Goal: Task Accomplishment & Management: Manage account settings

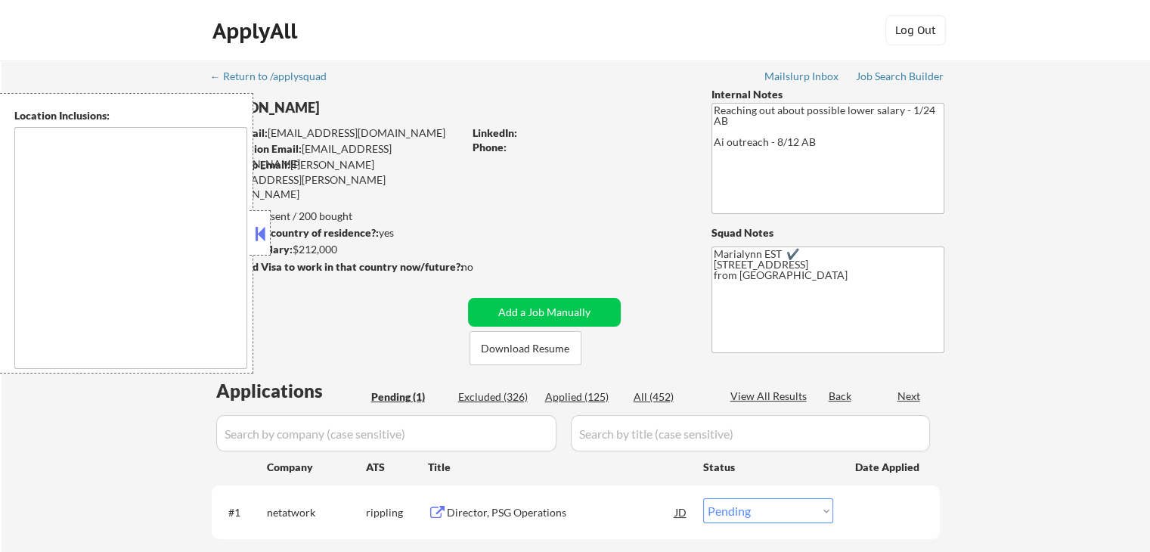
click at [265, 231] on button at bounding box center [260, 233] width 17 height 23
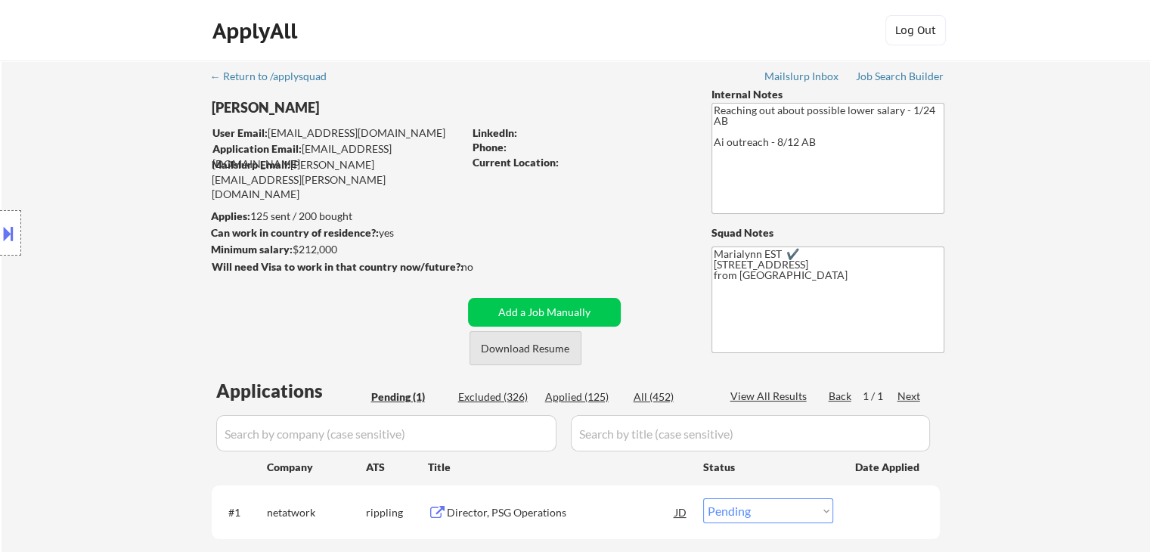
click at [517, 352] on button "Download Resume" at bounding box center [526, 348] width 112 height 34
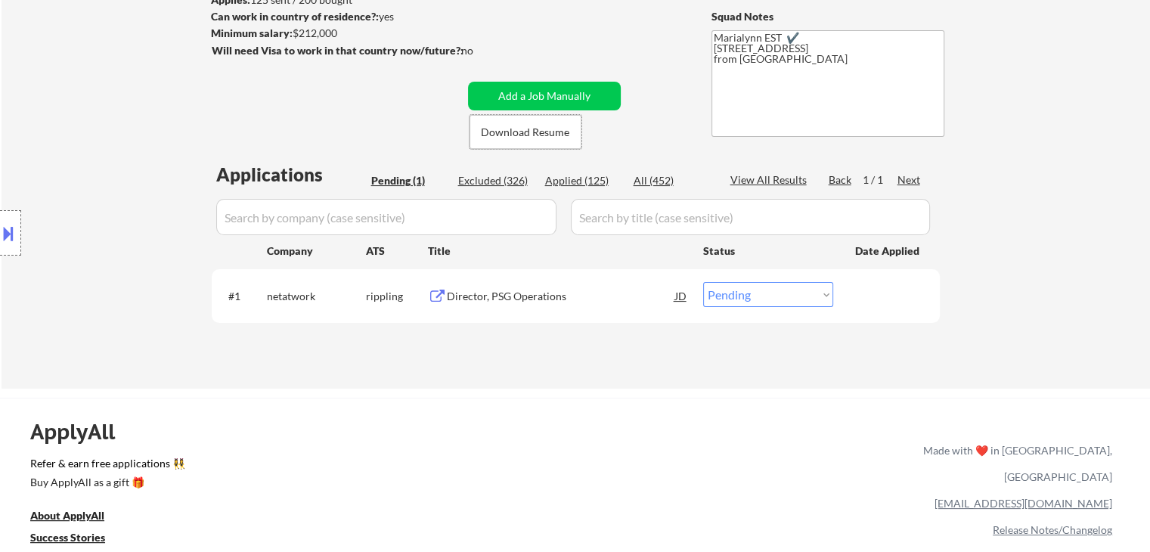
scroll to position [227, 0]
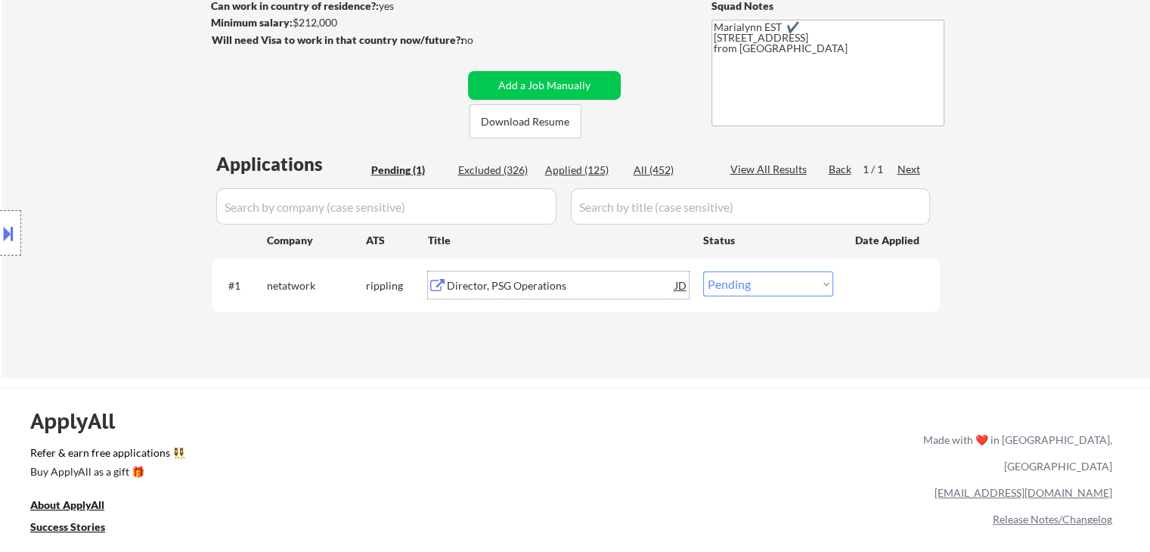
click at [490, 278] on div "Director, PSG Operations" at bounding box center [561, 285] width 228 height 15
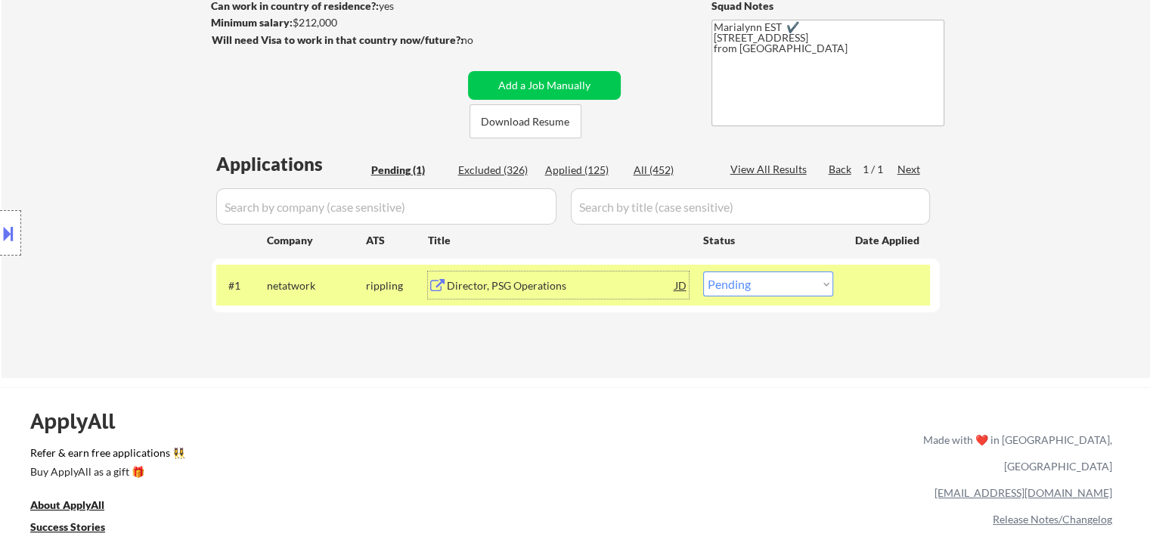
click at [766, 281] on select "Choose an option... Pending Applied Excluded (Questions) Excluded (Expired) Exc…" at bounding box center [768, 283] width 130 height 25
select select ""excluded__expired_""
click at [703, 271] on select "Choose an option... Pending Applied Excluded (Questions) Excluded (Expired) Exc…" at bounding box center [768, 283] width 130 height 25
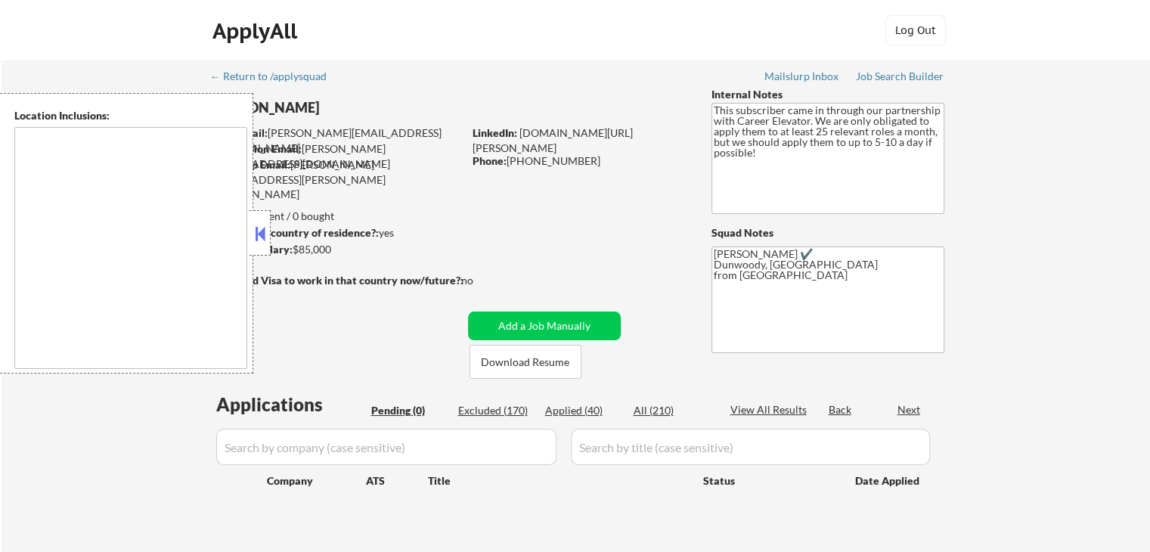
type textarea "Pensacola, FL Gulf Breeze, FL Ferry Pass, FL Brent, FL Ensley, FL Bellview, FL …"
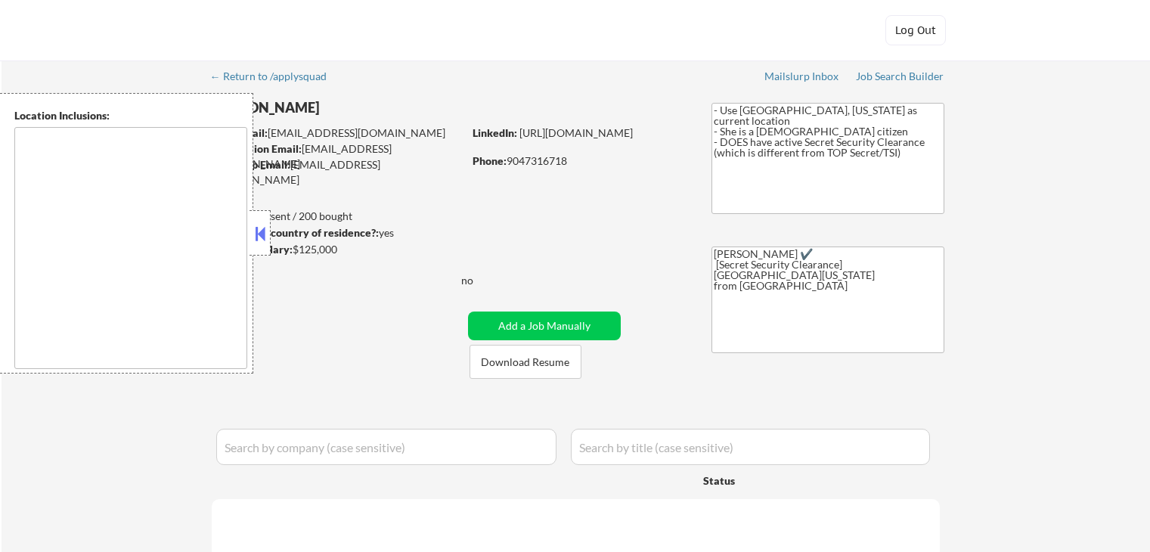
select select ""pending""
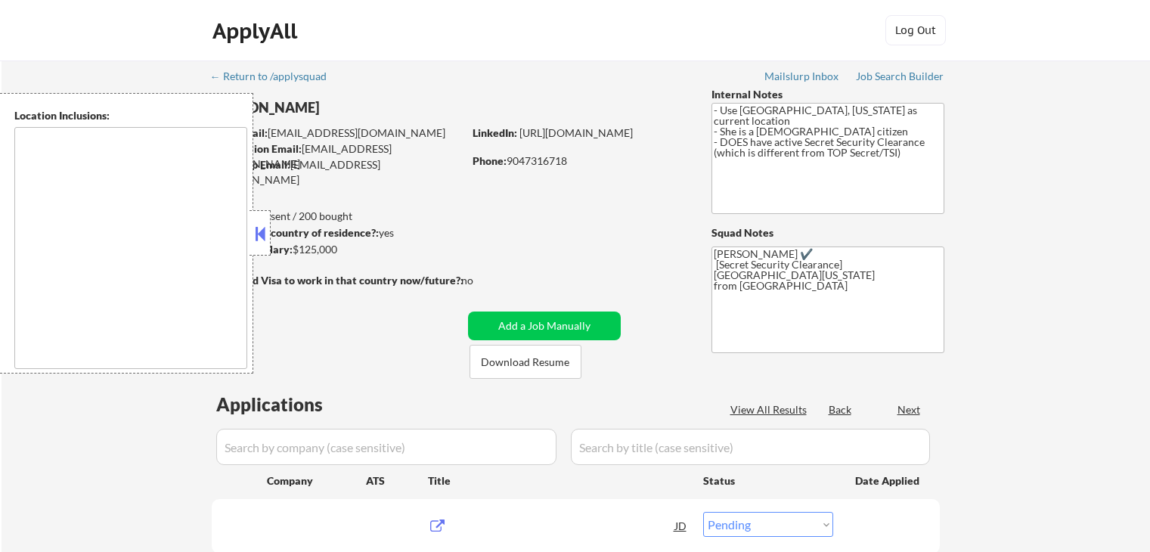
type textarea "[GEOGRAPHIC_DATA], [GEOGRAPHIC_DATA] [GEOGRAPHIC_DATA], [GEOGRAPHIC_DATA] [GEOG…"
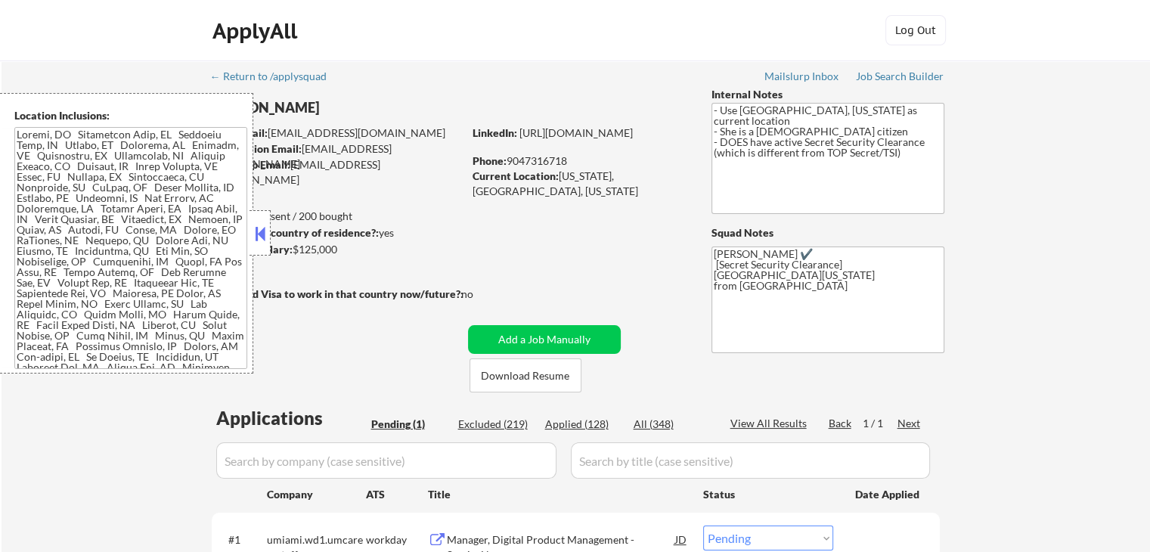
click at [262, 228] on button at bounding box center [260, 233] width 17 height 23
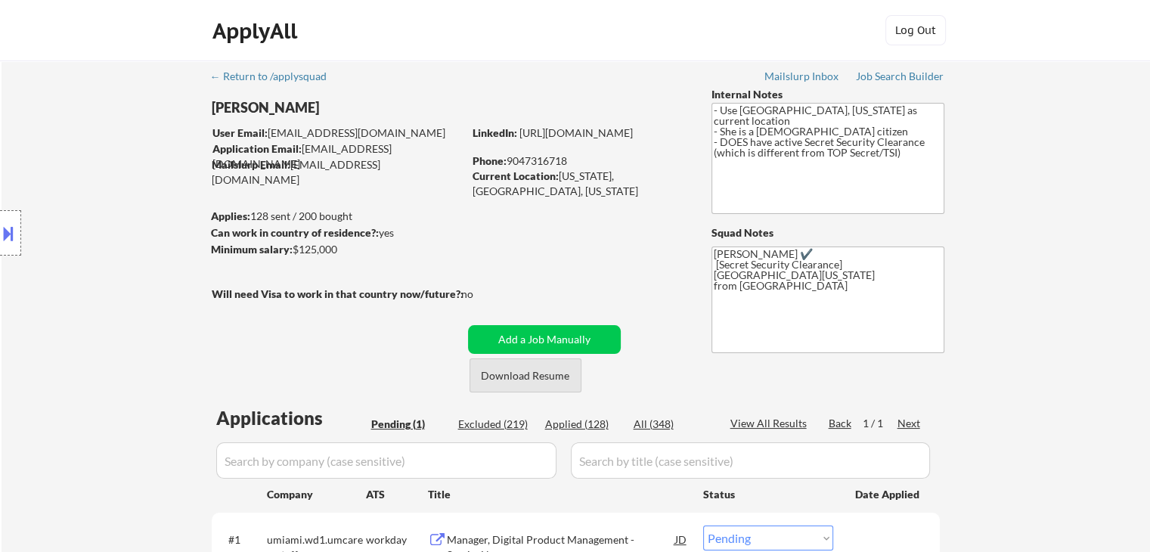
scroll to position [151, 0]
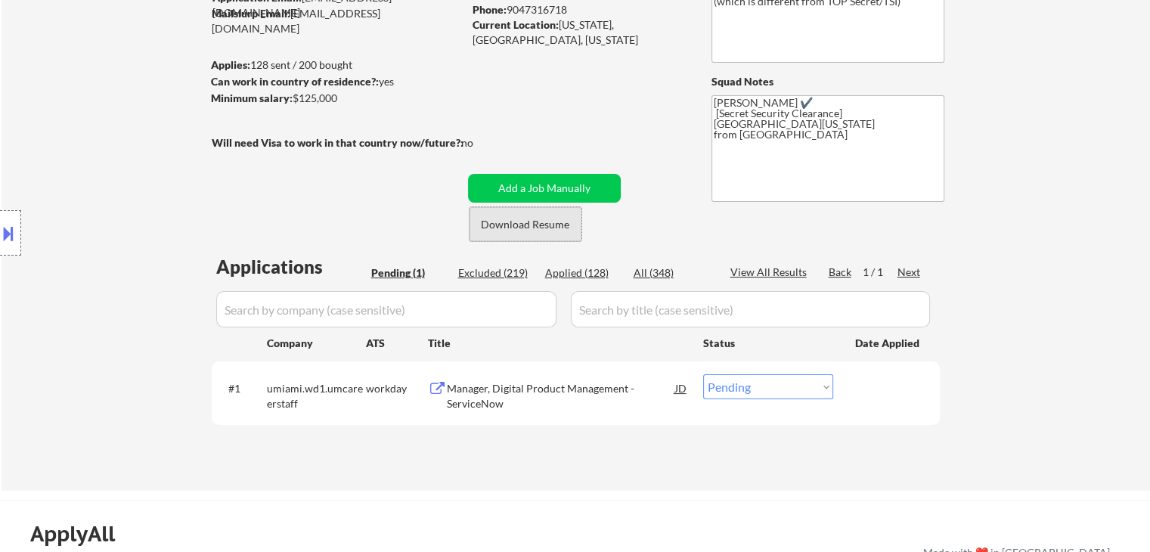
click at [544, 222] on button "Download Resume" at bounding box center [526, 224] width 112 height 34
click at [491, 397] on div "Manager, Digital Product Management - ServiceNow" at bounding box center [561, 395] width 228 height 29
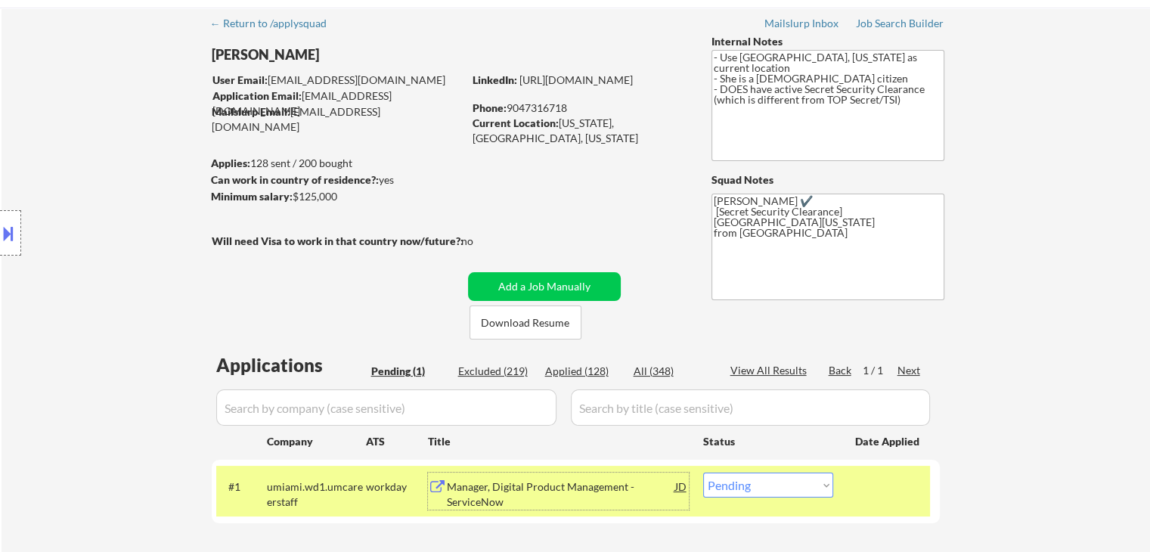
scroll to position [76, 0]
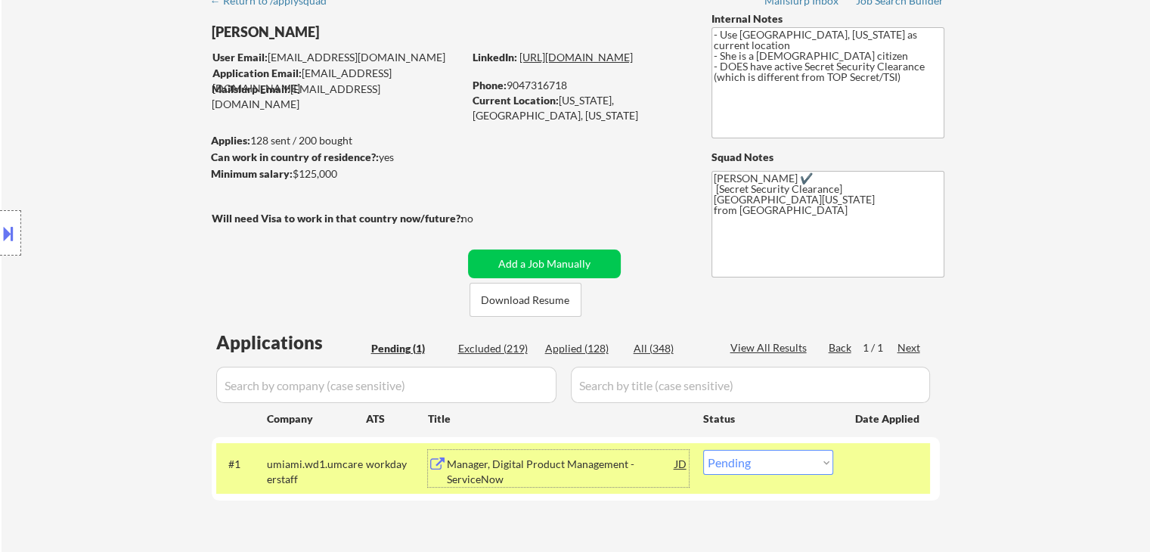
click at [579, 64] on link "https://linkedin.com/in/dellysherwood" at bounding box center [575, 57] width 113 height 13
click at [780, 460] on select "Choose an option... Pending Applied Excluded (Questions) Excluded (Expired) Exc…" at bounding box center [768, 462] width 130 height 25
select select ""excluded""
click at [703, 450] on select "Choose an option... Pending Applied Excluded (Questions) Excluded (Expired) Exc…" at bounding box center [768, 462] width 130 height 25
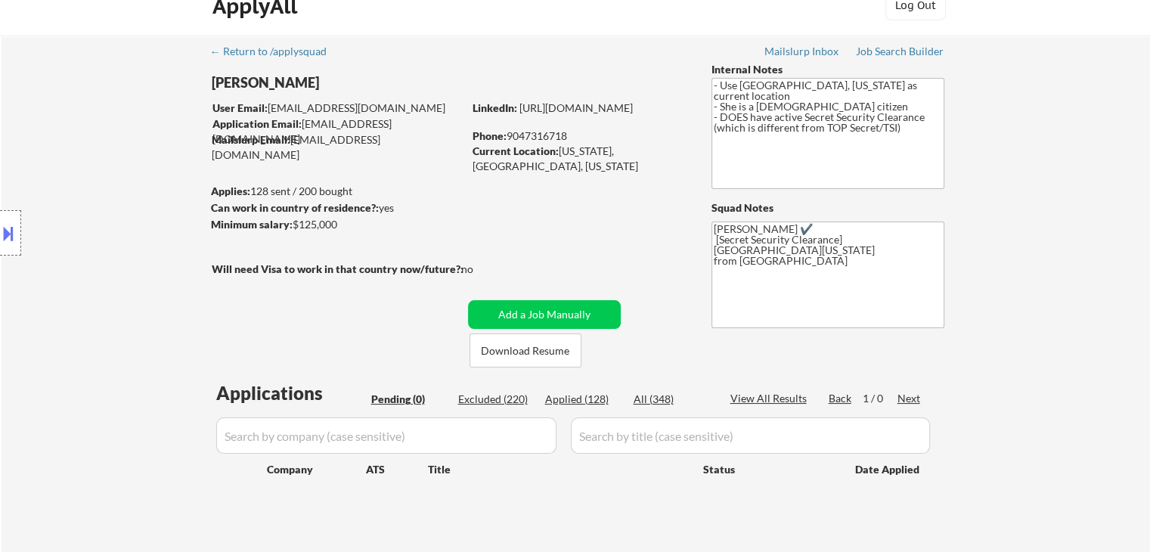
scroll to position [0, 0]
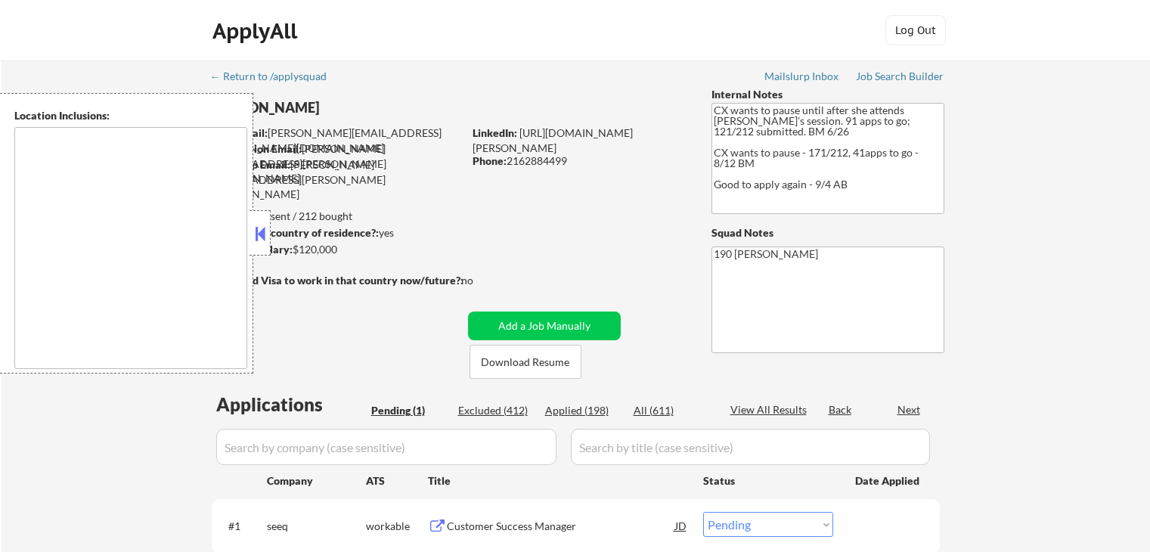
select select ""pending""
type textarea "remote"
click at [250, 225] on div at bounding box center [260, 232] width 21 height 45
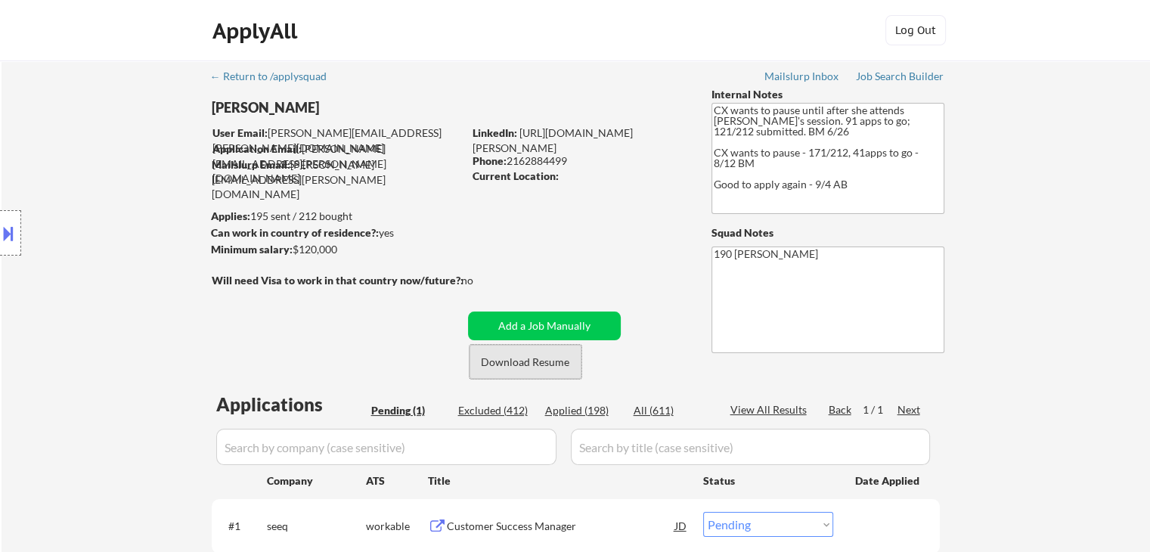
click at [513, 369] on button "Download Resume" at bounding box center [526, 362] width 112 height 34
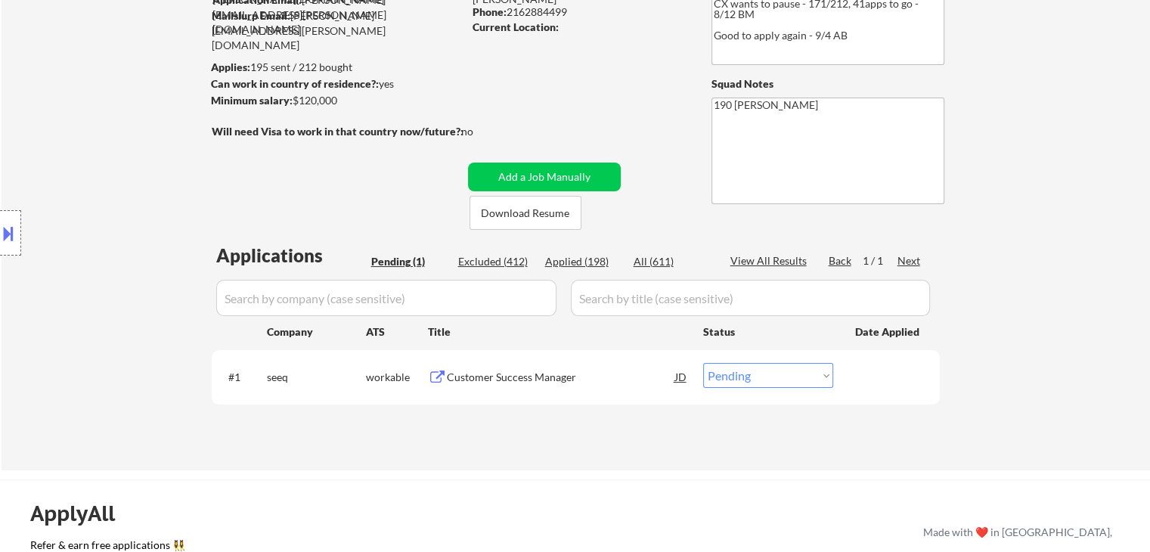
scroll to position [227, 0]
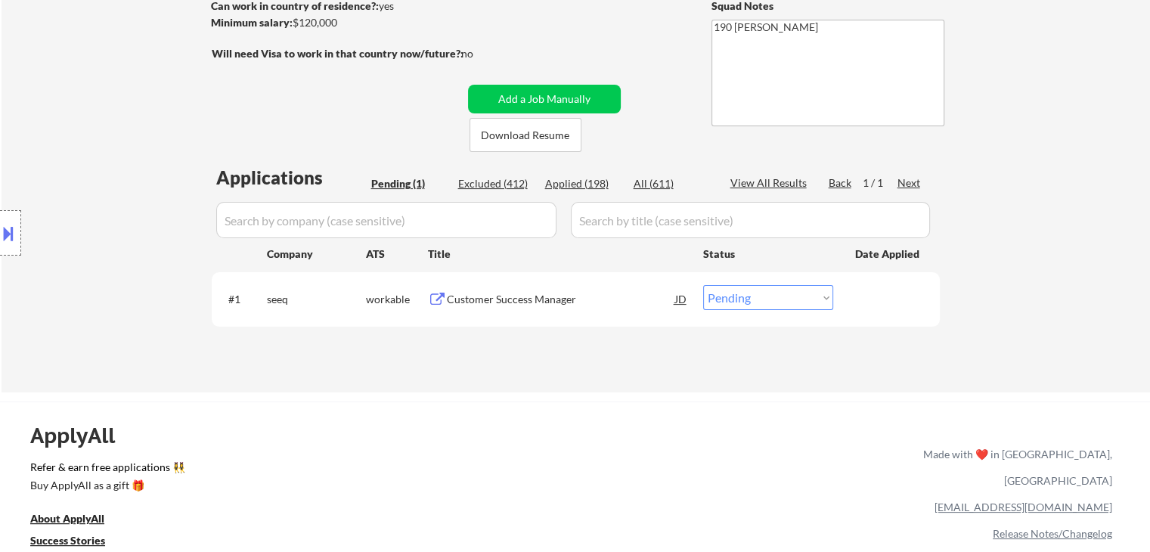
click at [466, 302] on div "Customer Success Manager" at bounding box center [561, 299] width 228 height 15
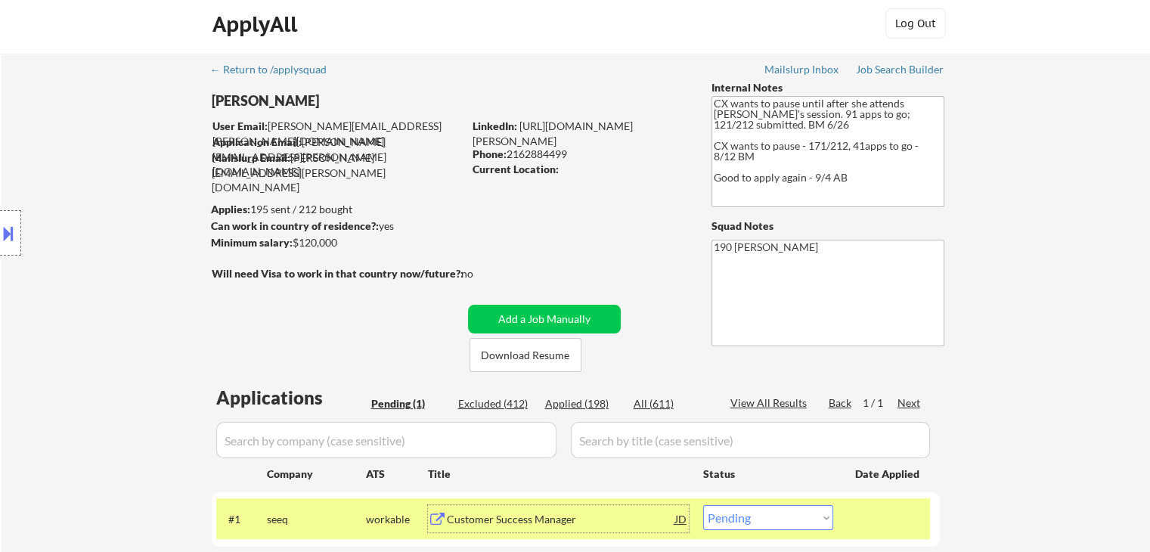
scroll to position [0, 0]
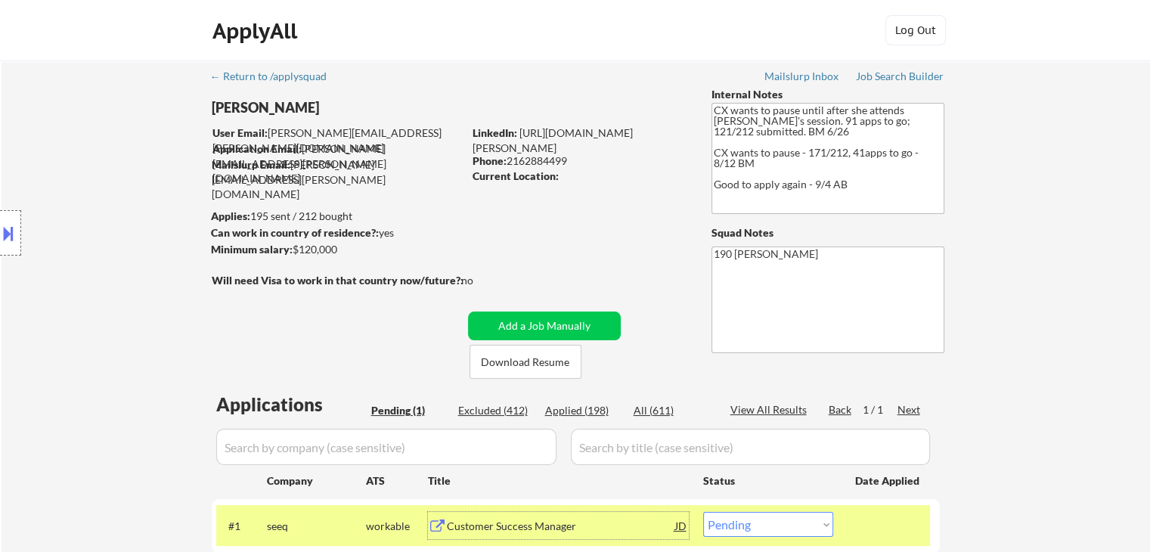
click at [547, 515] on div "Customer Success Manager" at bounding box center [561, 525] width 228 height 27
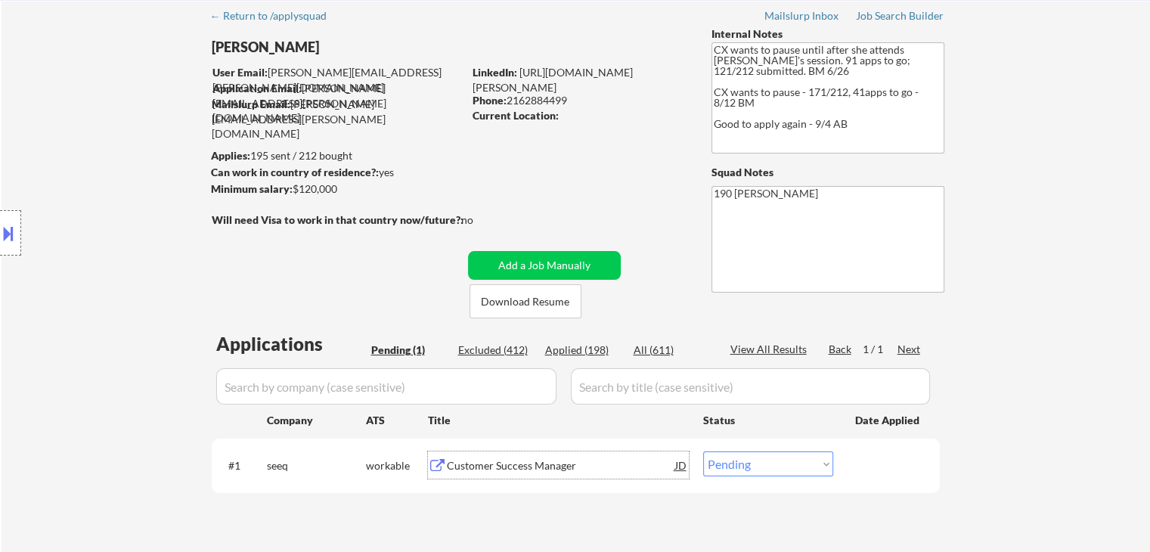
scroll to position [151, 0]
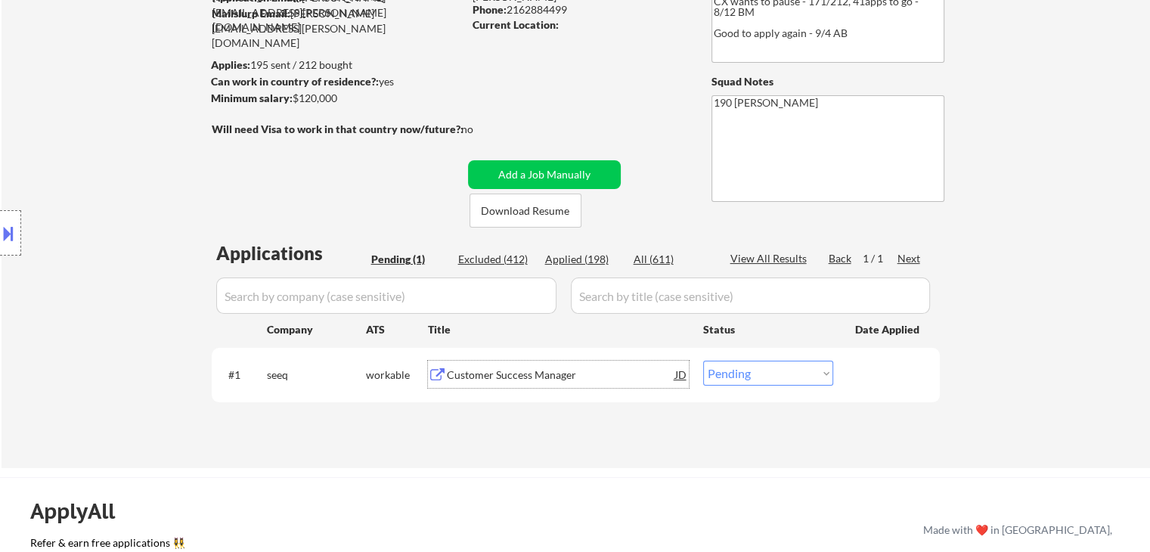
click at [538, 379] on div "Customer Success Manager" at bounding box center [561, 374] width 228 height 15
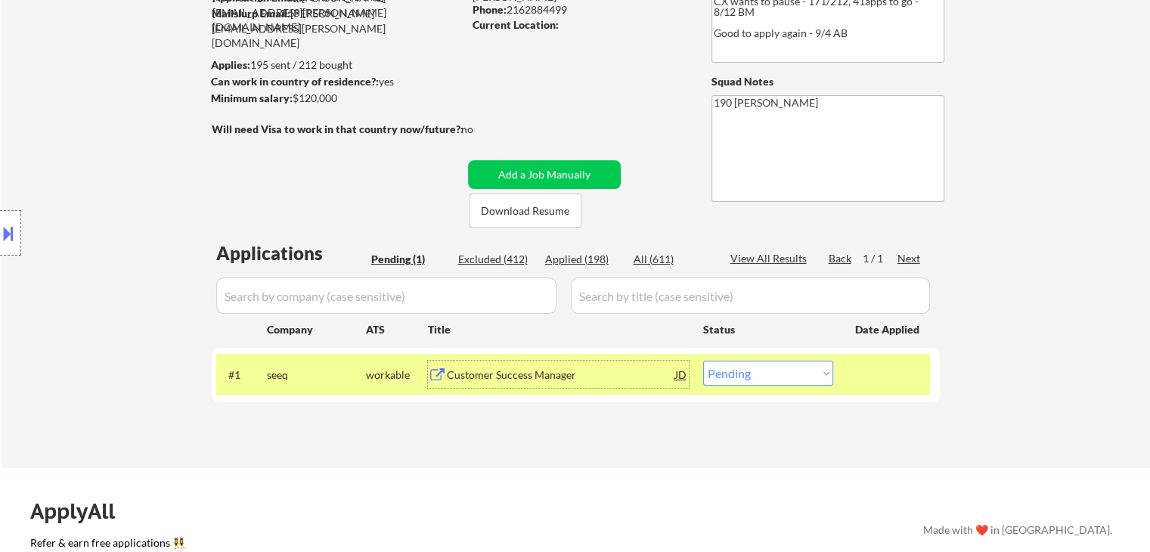
drag, startPoint x: 747, startPoint y: 367, endPoint x: 750, endPoint y: 377, distance: 11.0
click at [747, 368] on select "Choose an option... Pending Applied Excluded (Questions) Excluded (Expired) Exc…" at bounding box center [768, 373] width 130 height 25
select select ""applied""
click at [703, 361] on select "Choose an option... Pending Applied Excluded (Questions) Excluded (Expired) Exc…" at bounding box center [768, 373] width 130 height 25
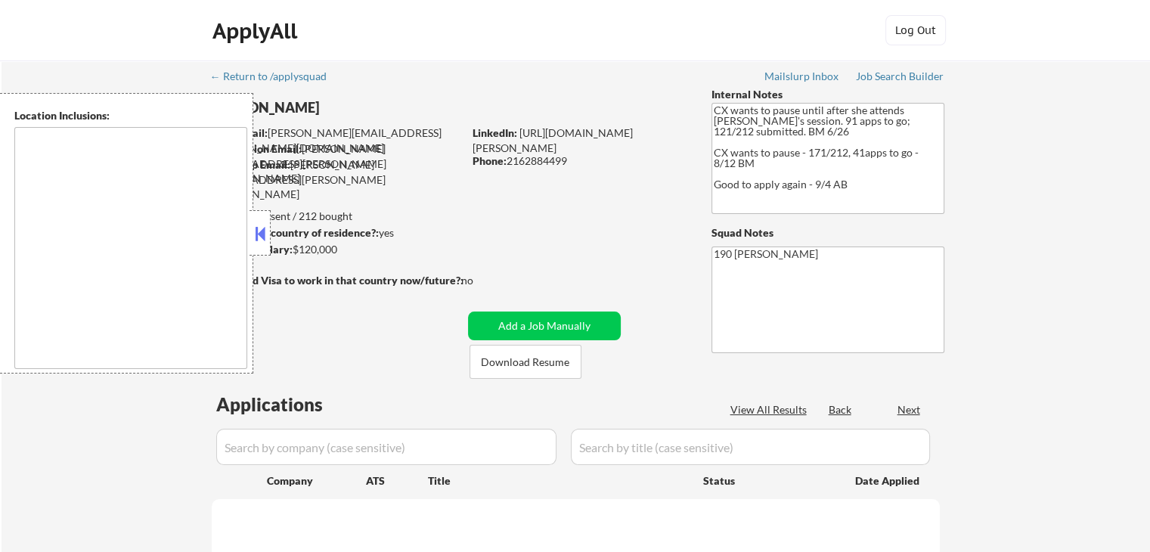
type textarea "remote"
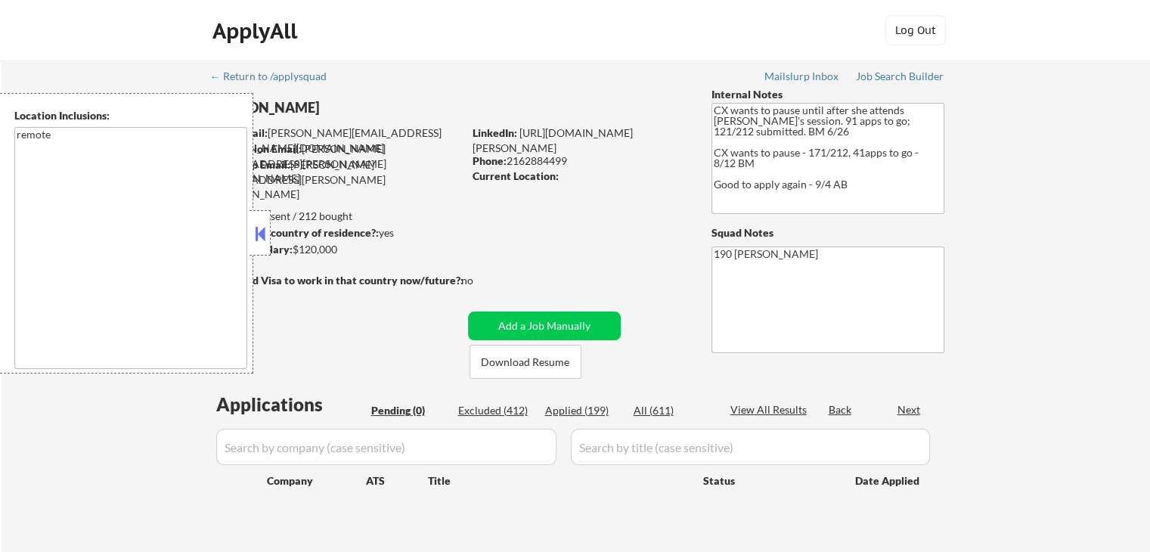
click at [259, 230] on button at bounding box center [260, 233] width 17 height 23
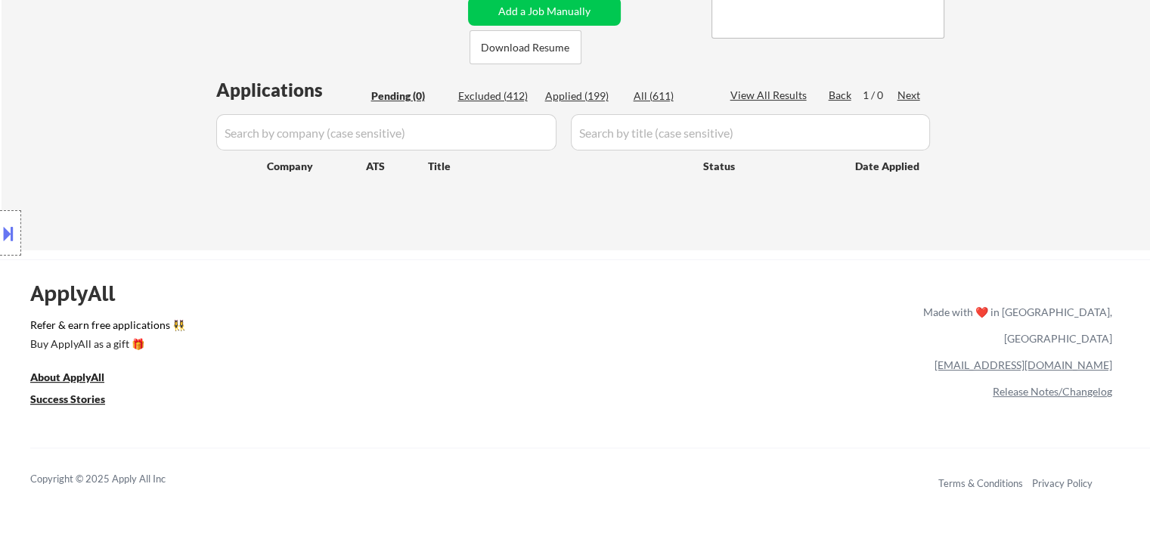
scroll to position [227, 0]
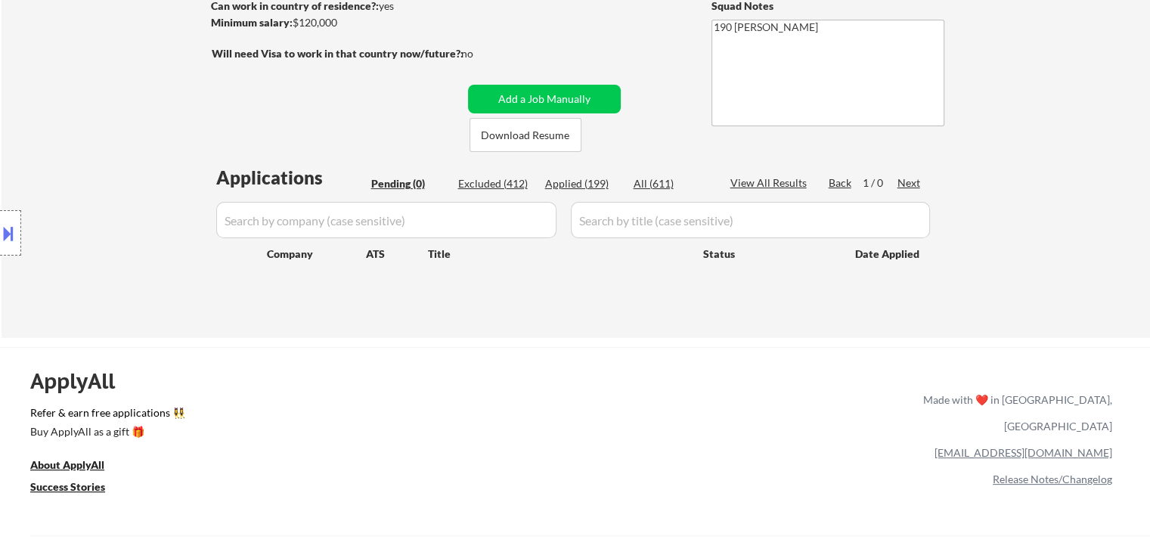
click at [579, 182] on div "Applied (199)" at bounding box center [583, 183] width 76 height 15
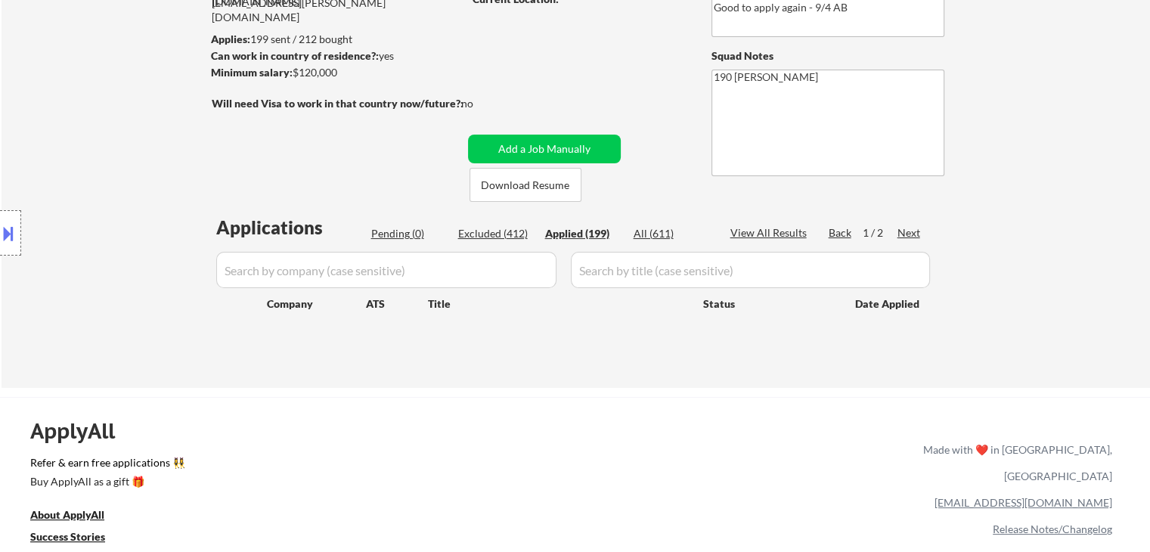
scroll to position [151, 0]
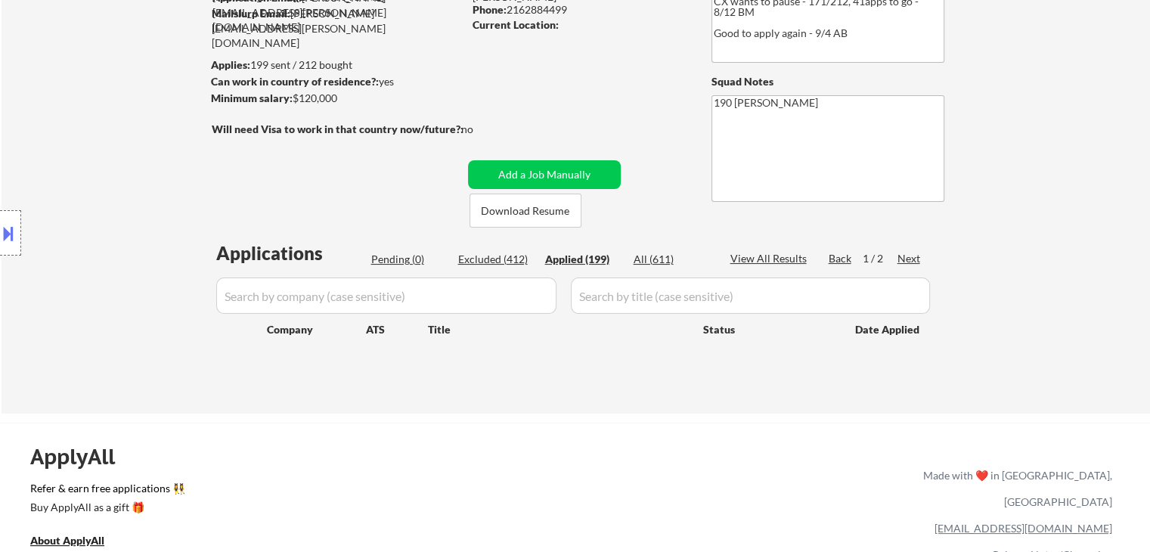
select select ""applied""
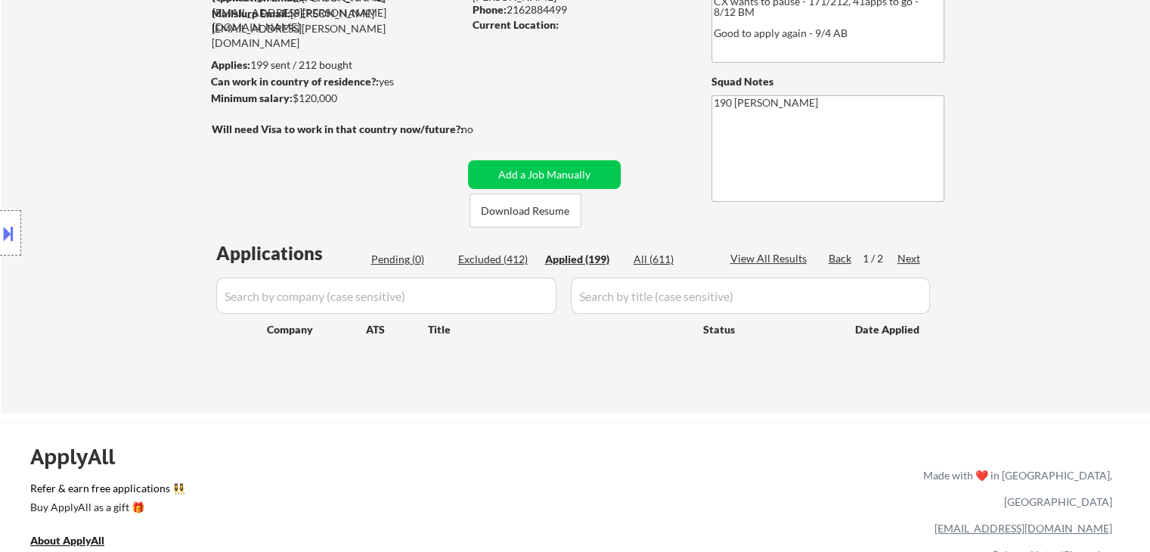
select select ""applied""
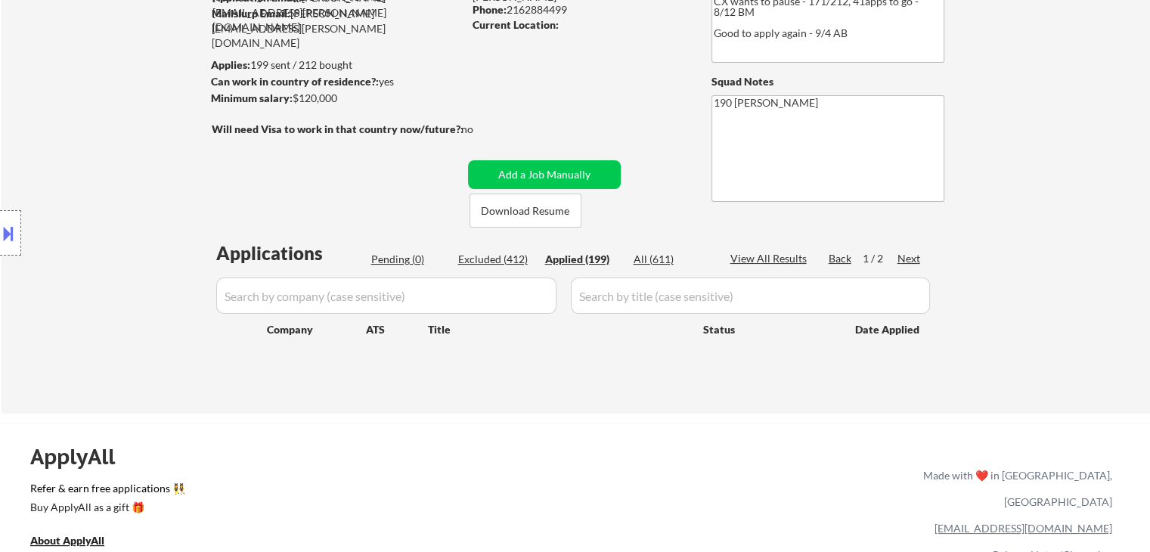
select select ""applied""
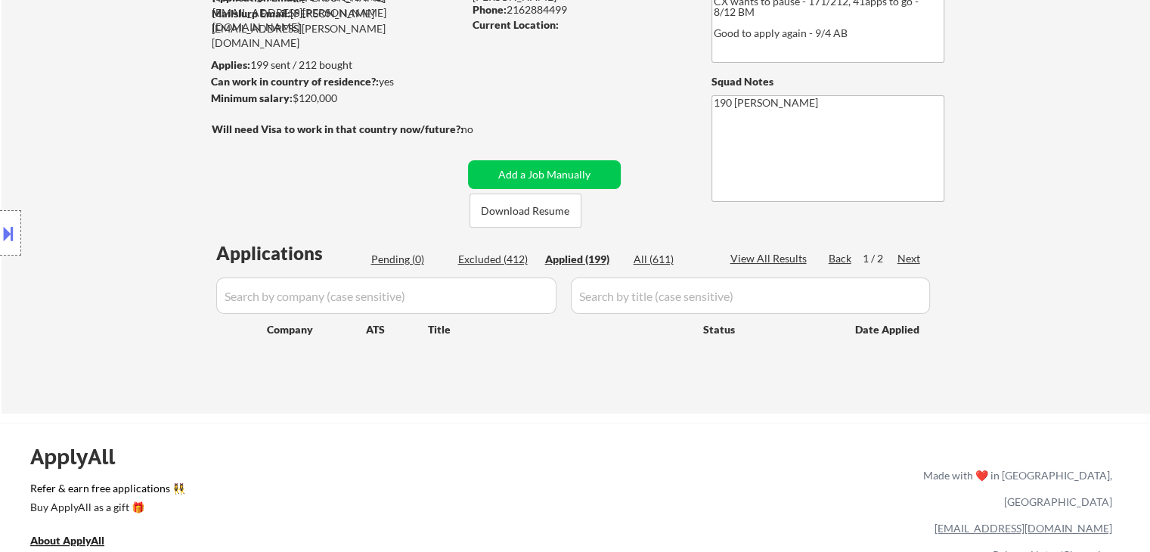
select select ""applied""
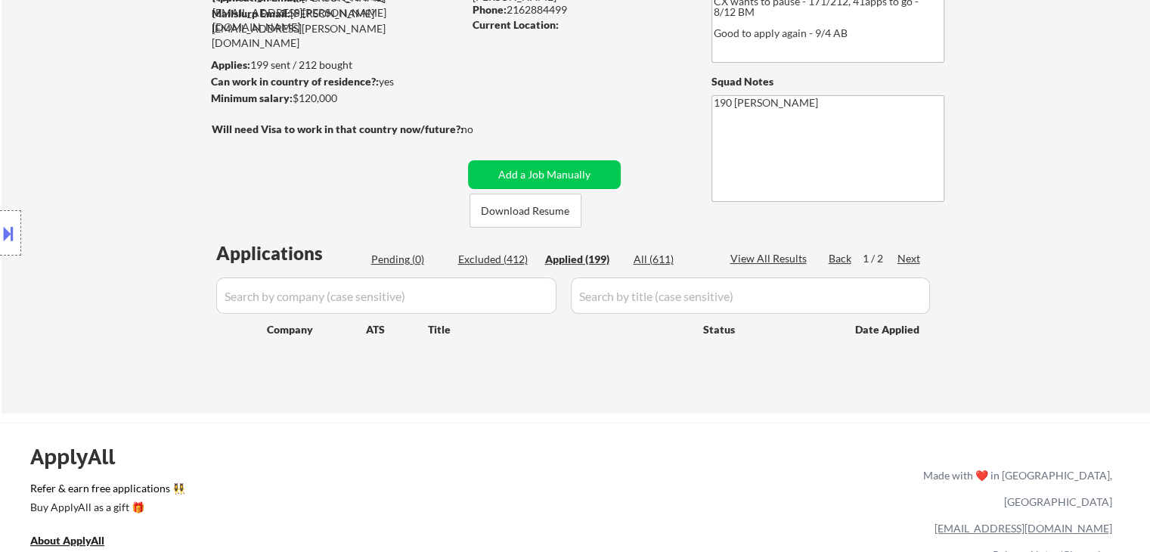
select select ""applied""
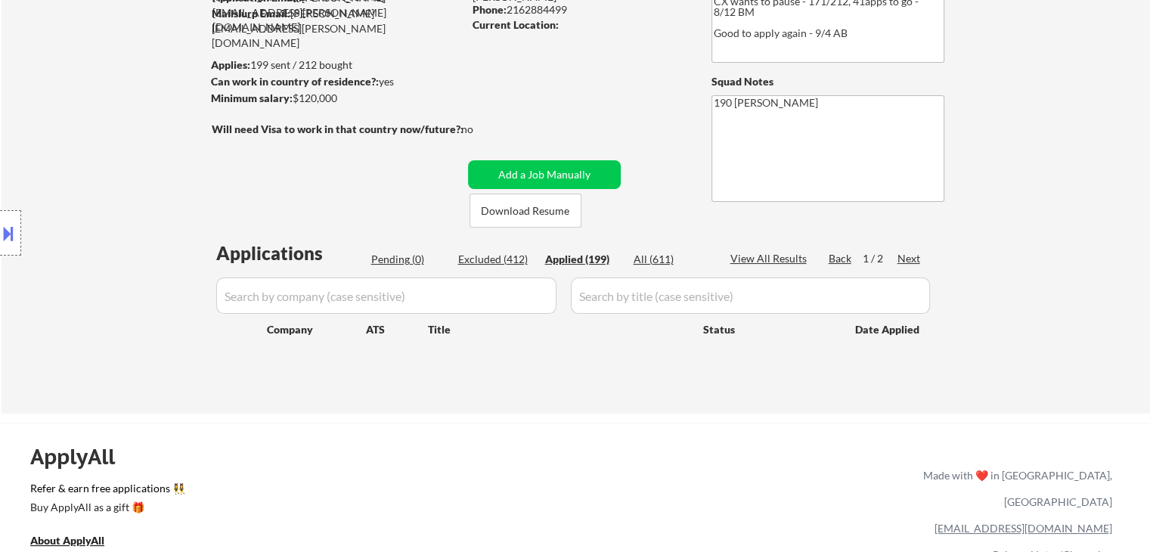
select select ""applied""
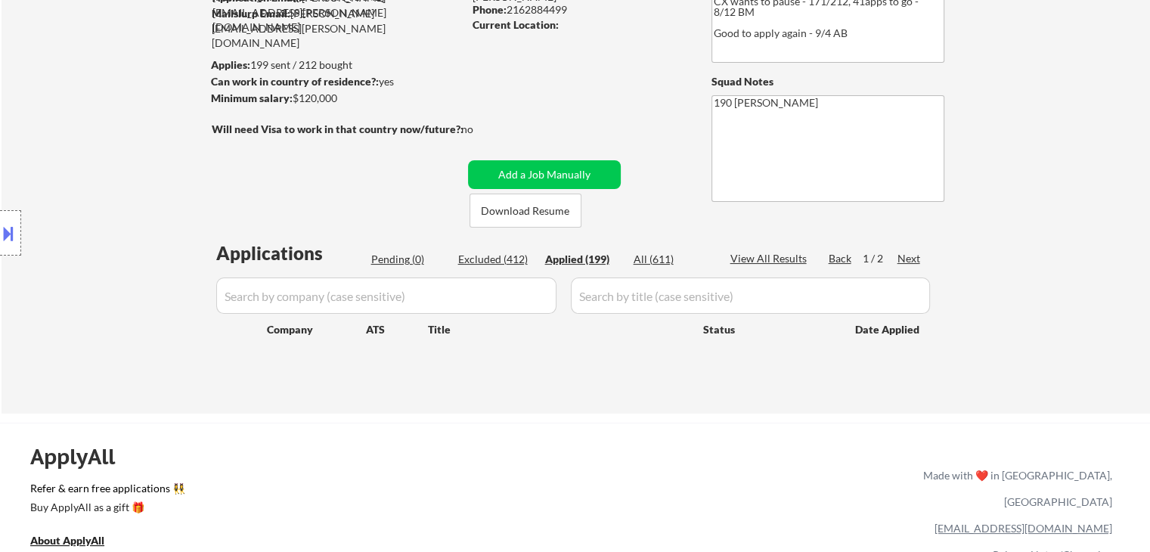
select select ""applied""
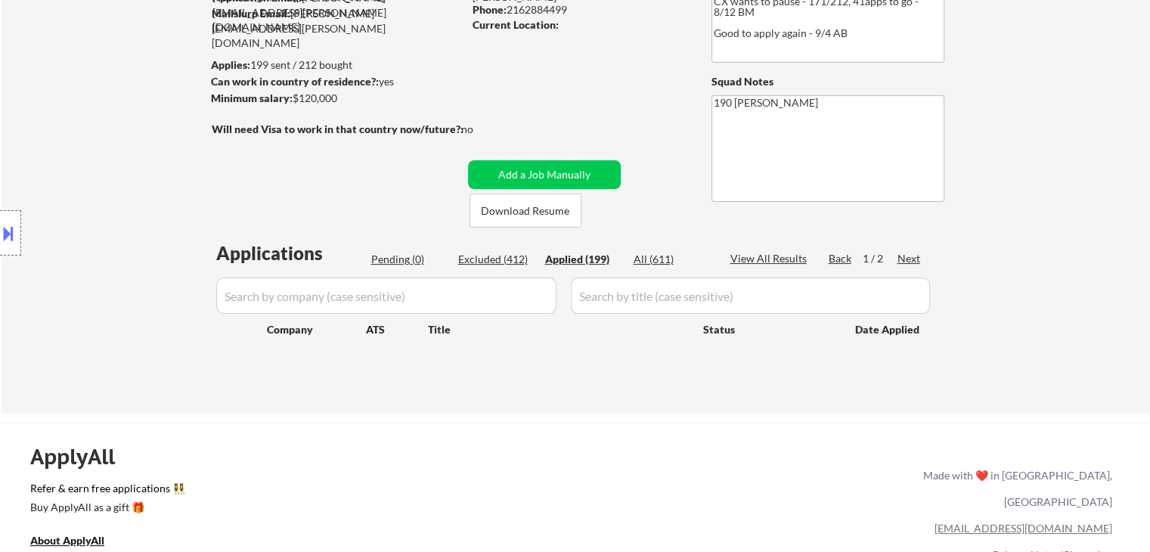
select select ""applied""
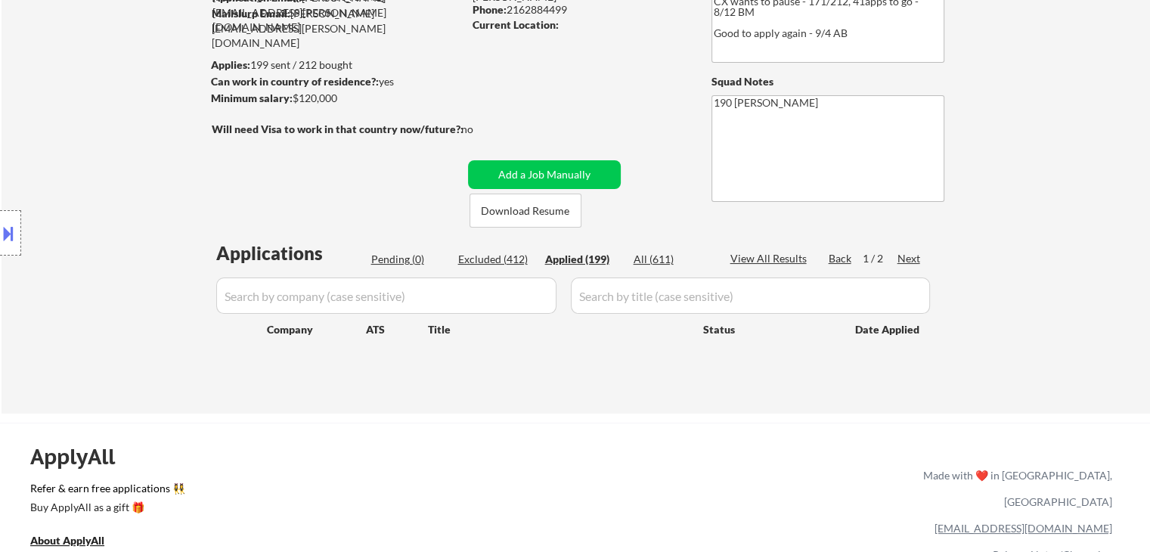
select select ""applied""
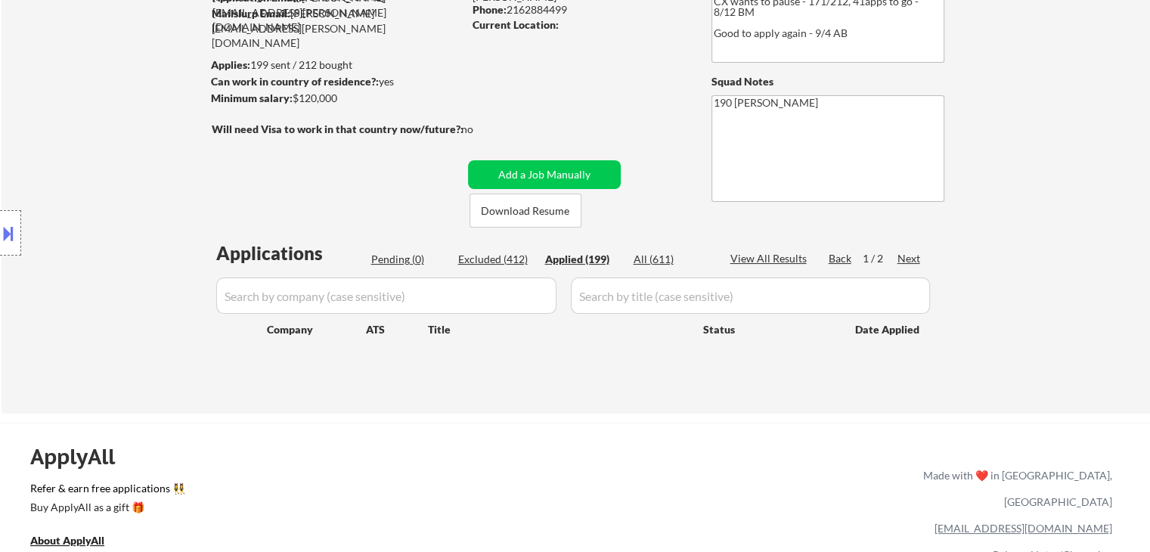
select select ""applied""
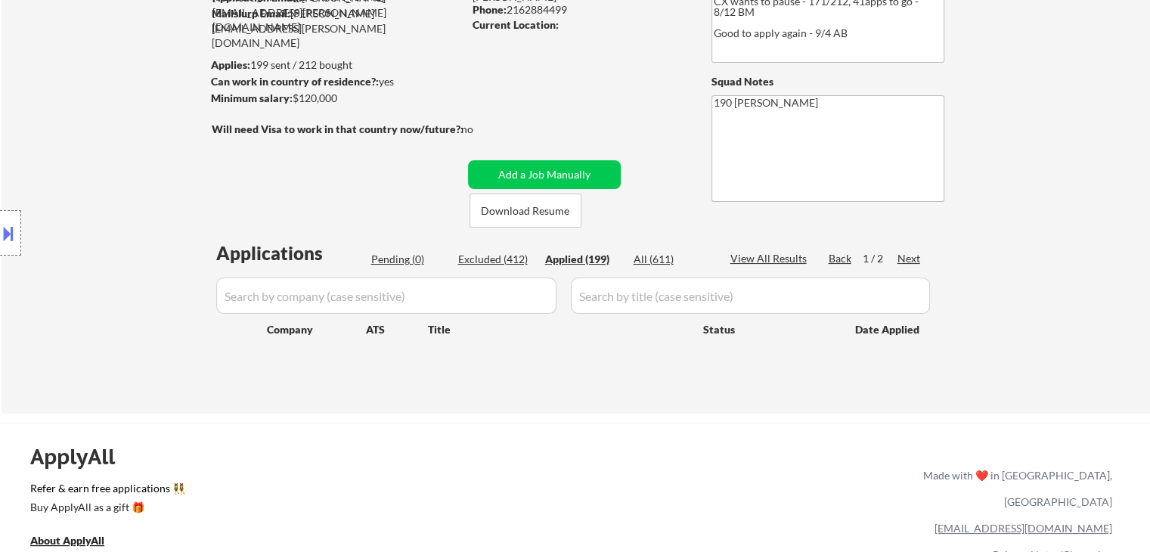
select select ""applied""
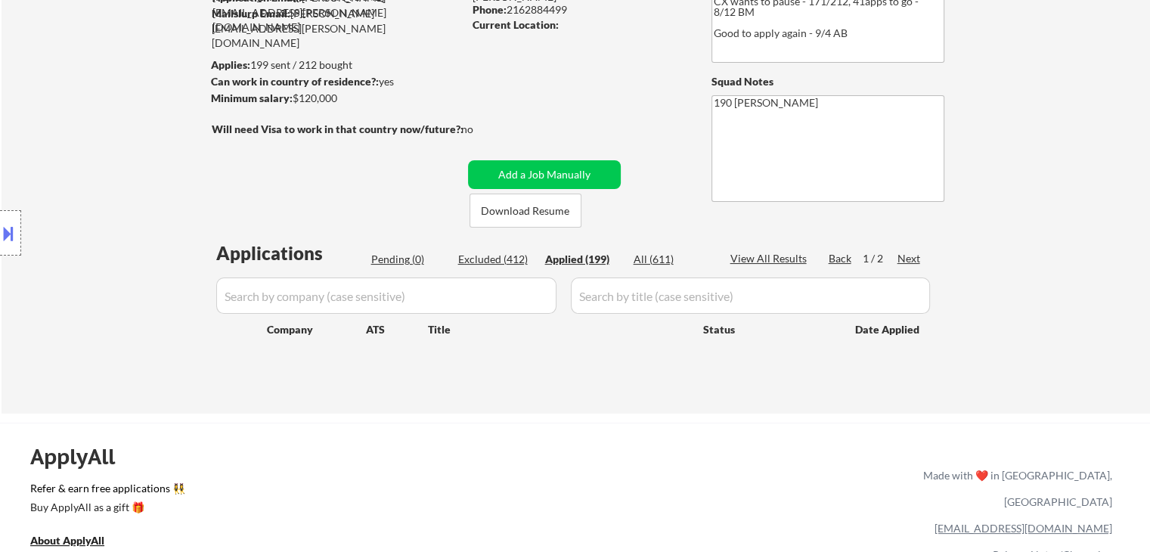
select select ""applied""
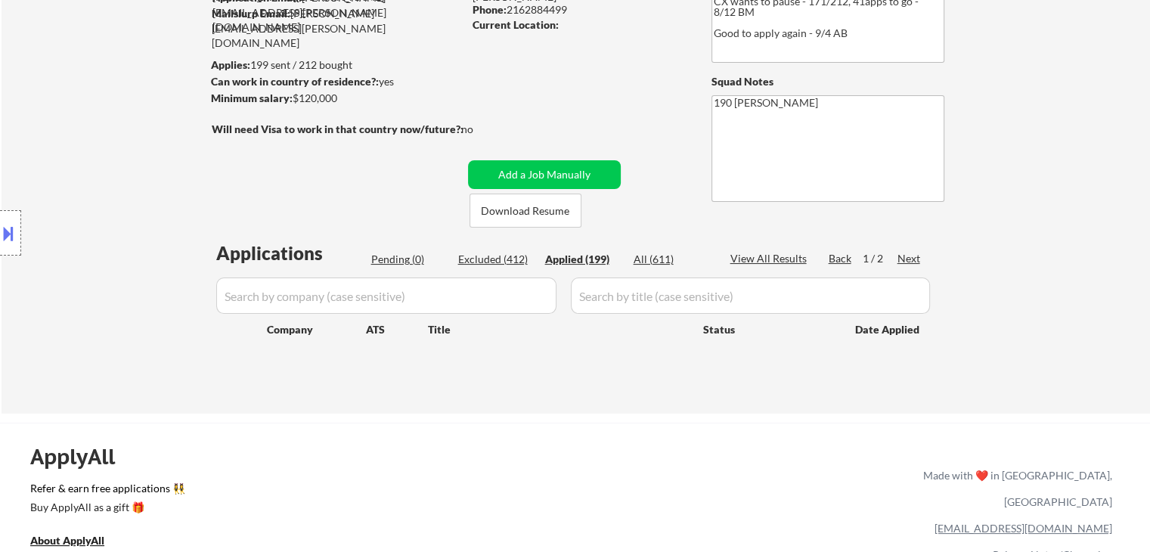
select select ""applied""
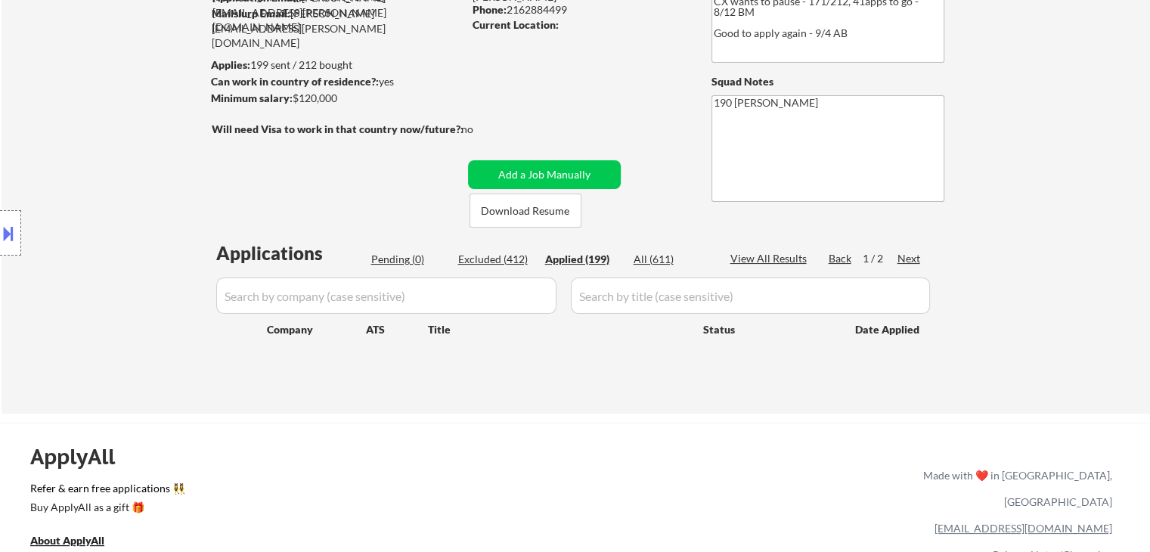
select select ""applied""
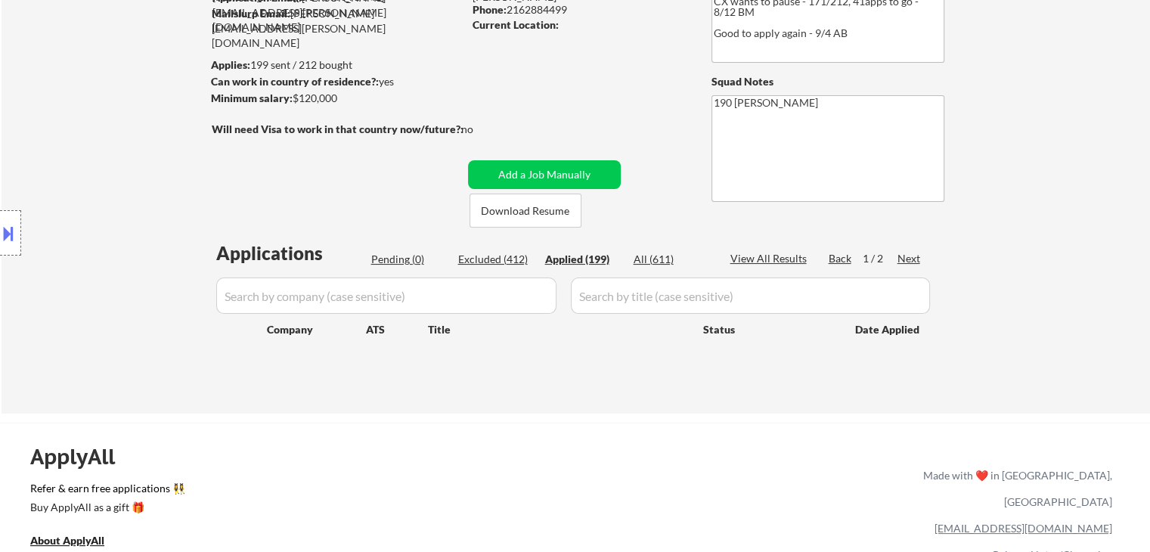
select select ""applied""
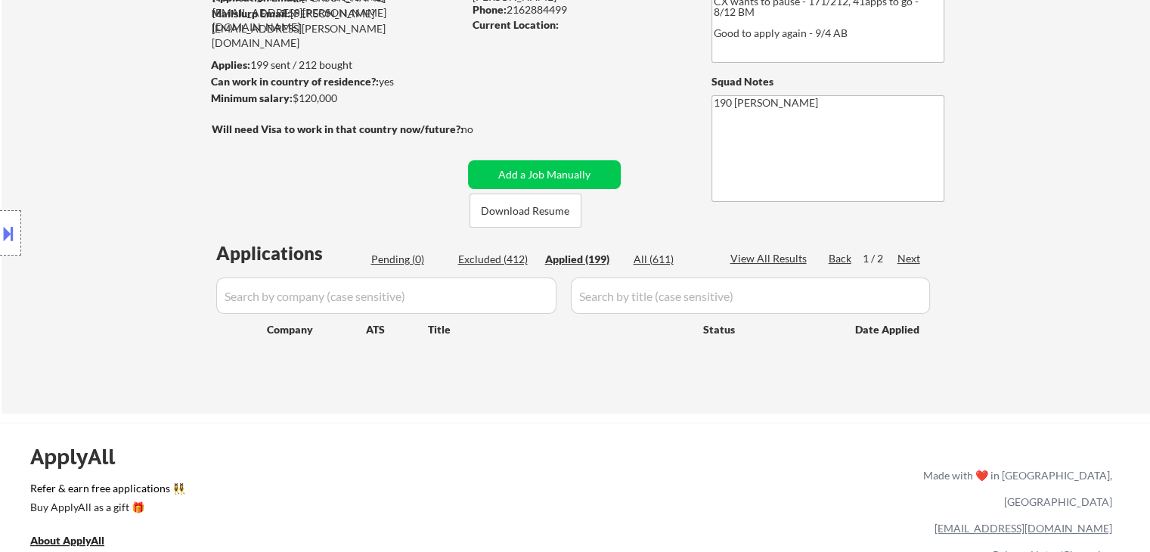
select select ""applied""
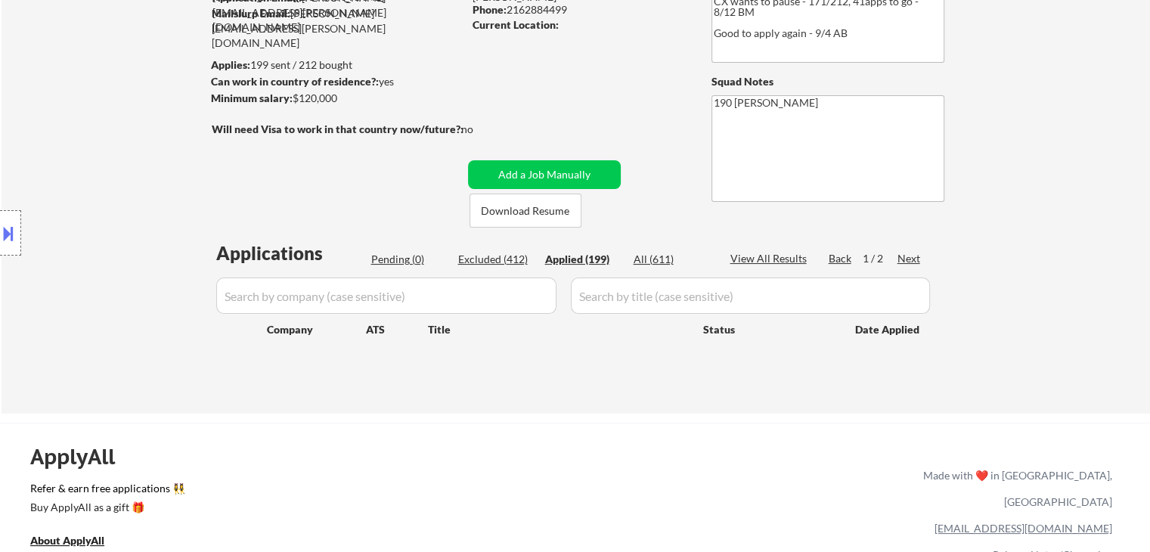
select select ""applied""
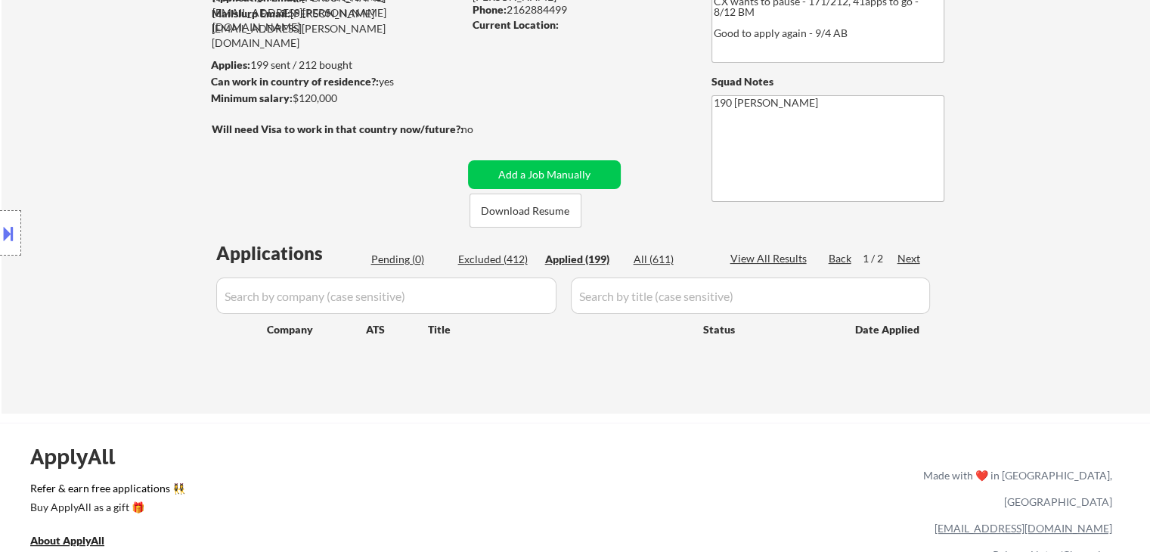
select select ""applied""
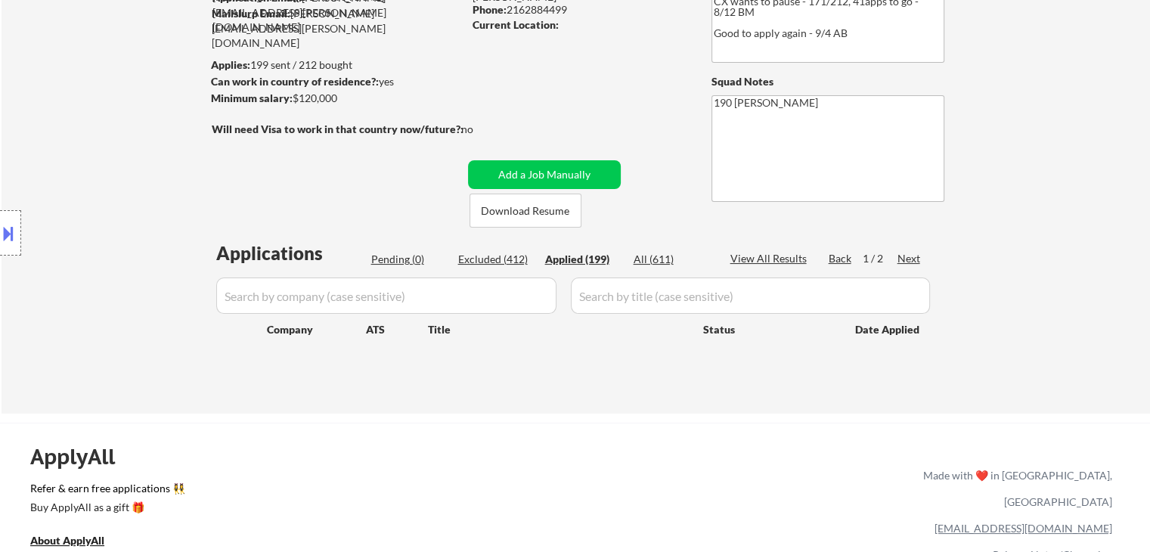
select select ""applied""
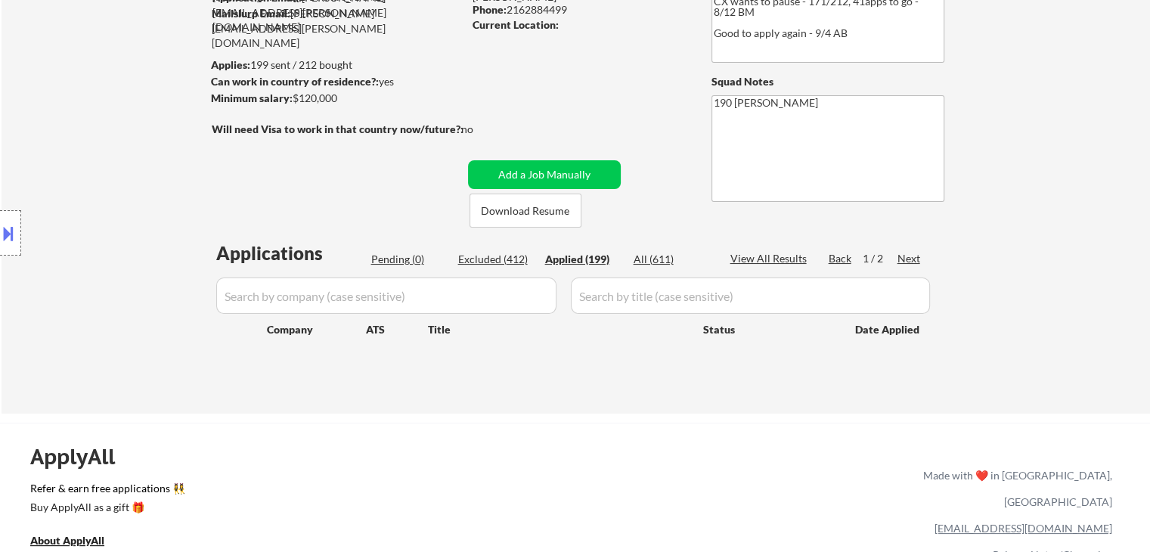
select select ""applied""
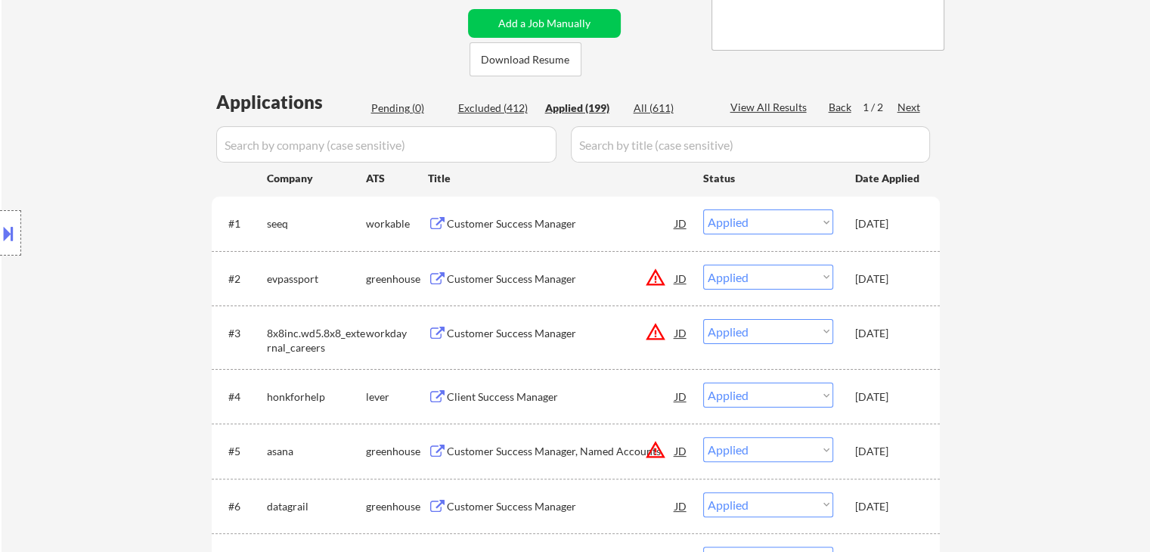
scroll to position [378, 0]
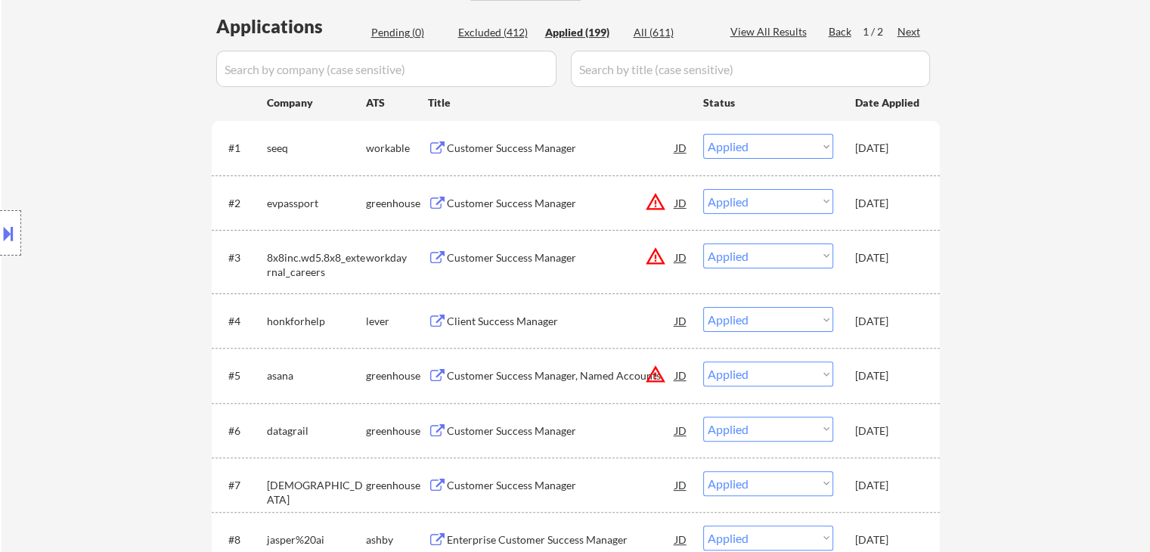
click at [533, 212] on div "Customer Success Manager" at bounding box center [561, 202] width 228 height 27
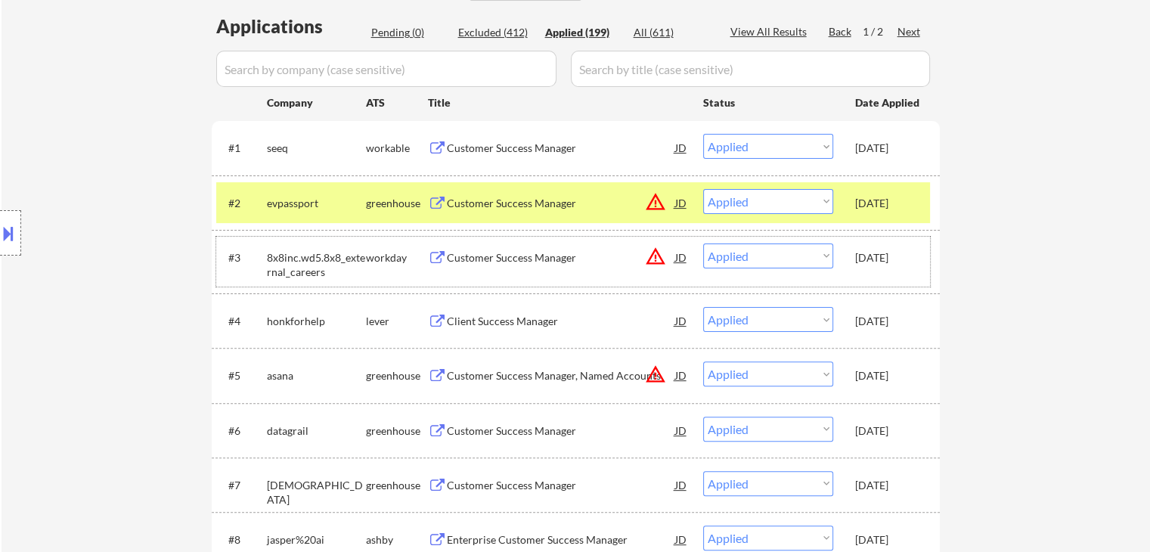
click at [363, 256] on div "8x8inc.wd5.8x8_external_careers" at bounding box center [316, 264] width 99 height 29
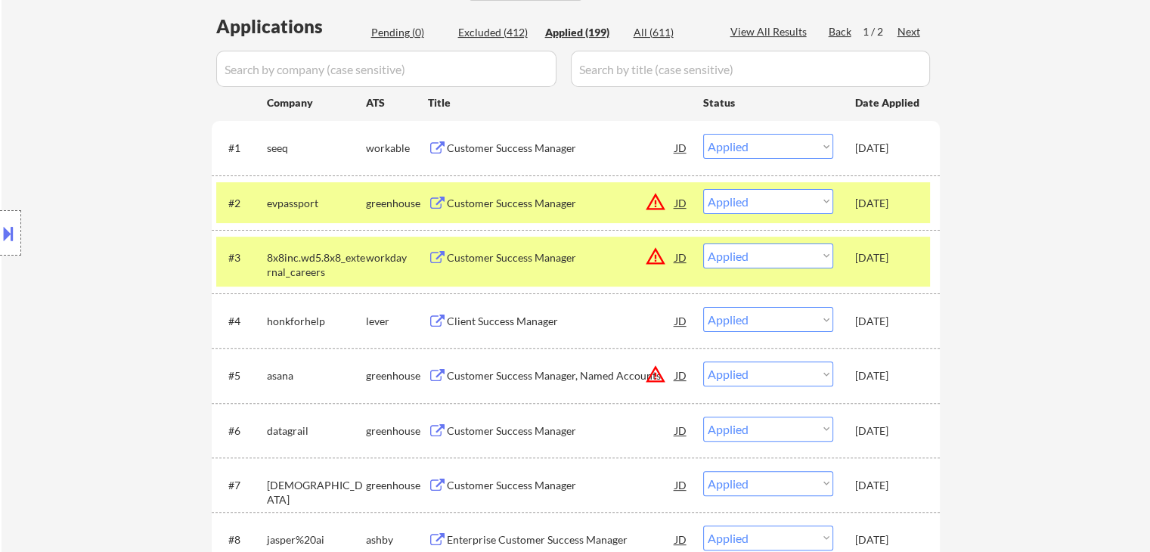
click at [372, 318] on div "lever" at bounding box center [397, 321] width 62 height 15
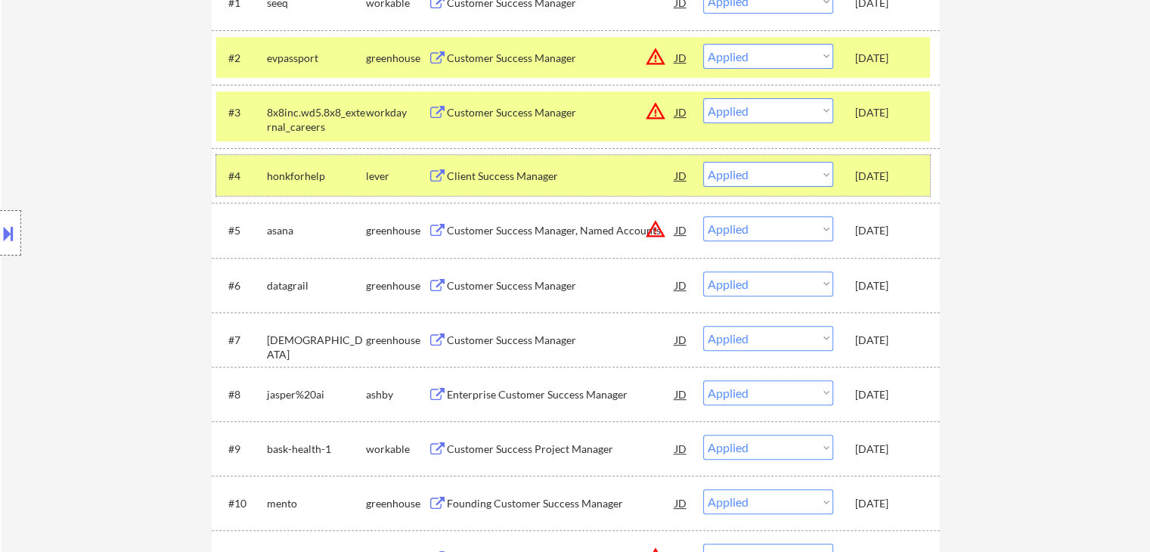
scroll to position [529, 0]
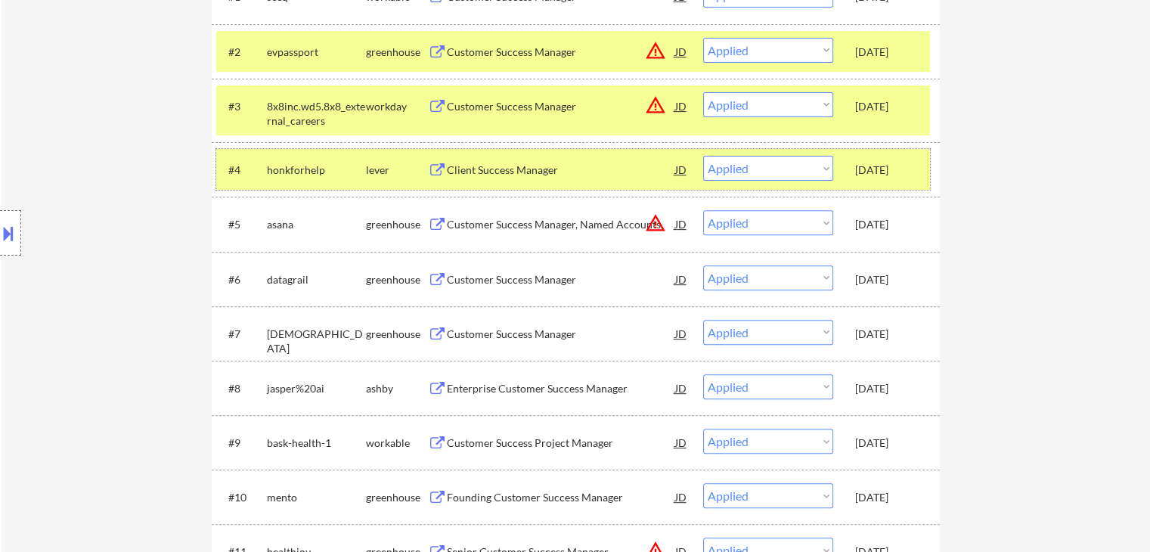
click at [290, 229] on div "asana" at bounding box center [316, 224] width 99 height 15
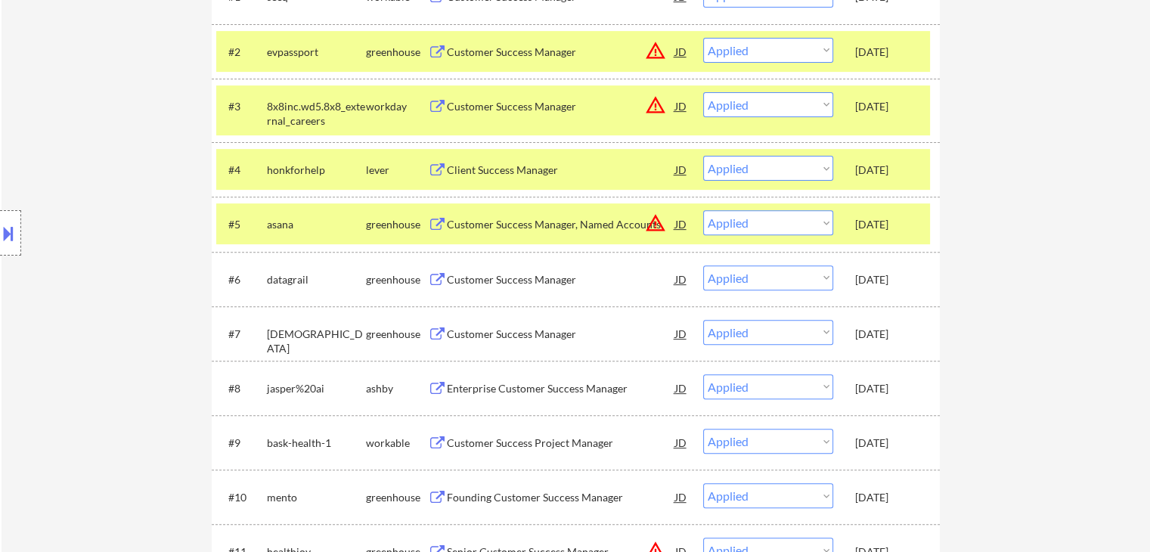
click at [275, 176] on div "honkforhelp" at bounding box center [316, 170] width 99 height 15
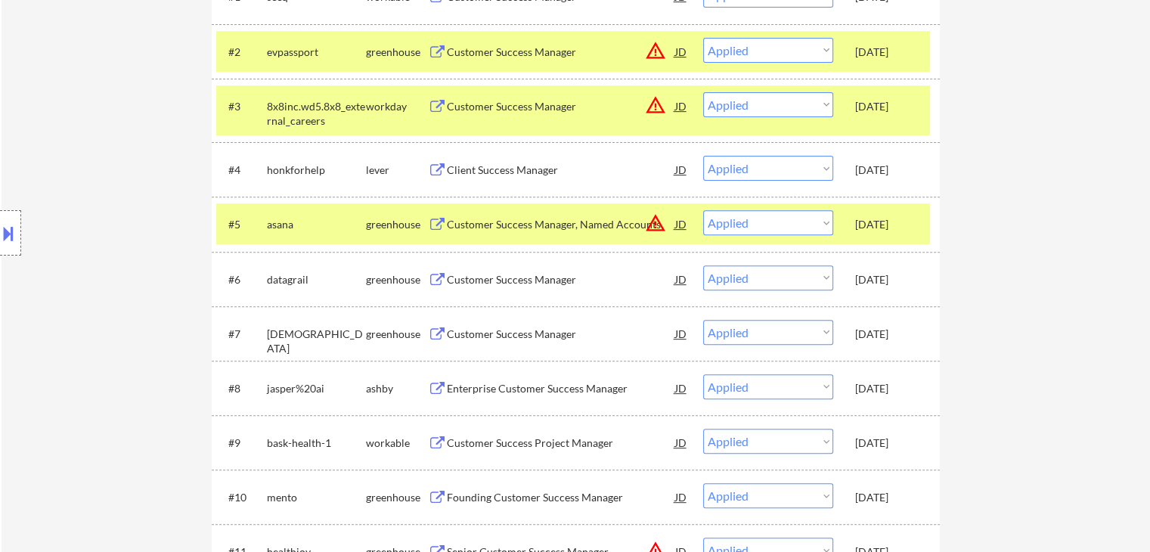
drag, startPoint x: 293, startPoint y: 119, endPoint x: 293, endPoint y: 104, distance: 14.4
click at [293, 117] on div "8x8inc.wd5.8x8_external_careers" at bounding box center [316, 113] width 99 height 29
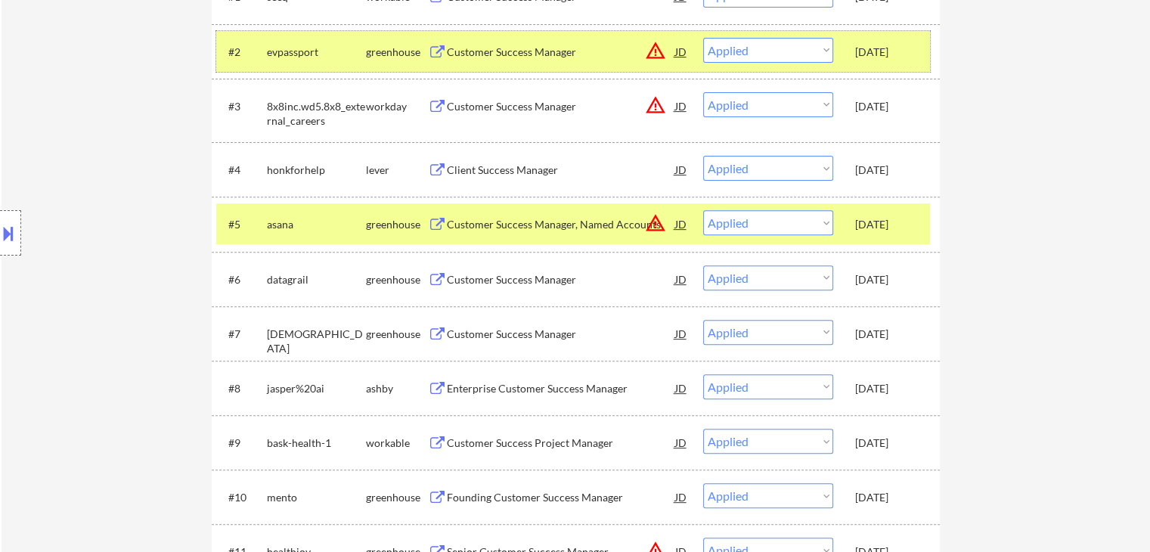
drag, startPoint x: 284, startPoint y: 42, endPoint x: 294, endPoint y: 141, distance: 99.6
click at [284, 43] on div "evpassport" at bounding box center [316, 51] width 99 height 27
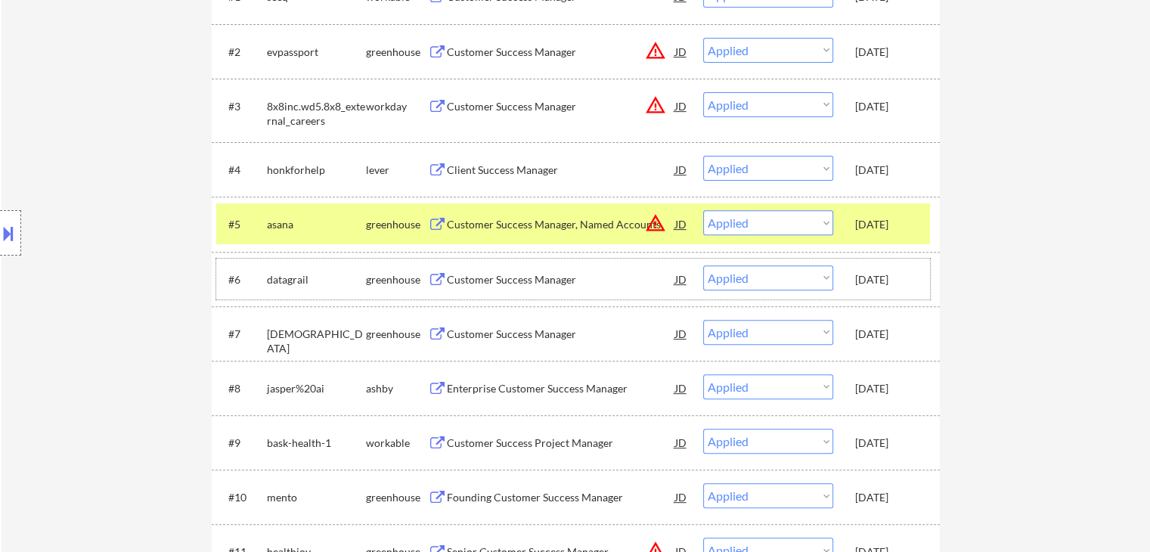
click at [287, 282] on div "datagrail" at bounding box center [316, 279] width 99 height 15
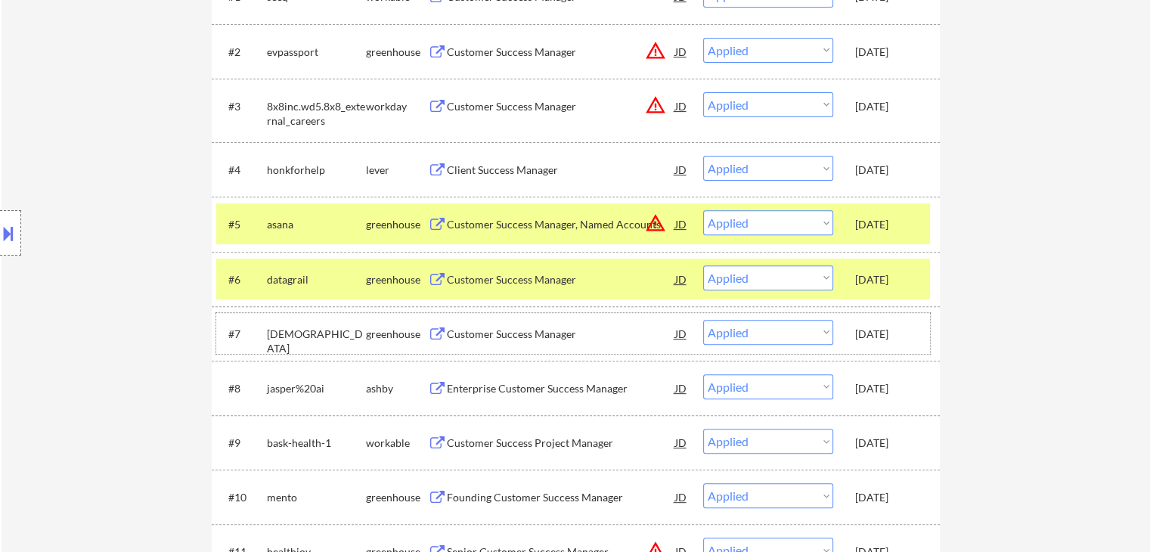
drag, startPoint x: 281, startPoint y: 332, endPoint x: 274, endPoint y: 369, distance: 37.8
click at [281, 336] on div "[DEMOGRAPHIC_DATA]" at bounding box center [316, 341] width 99 height 29
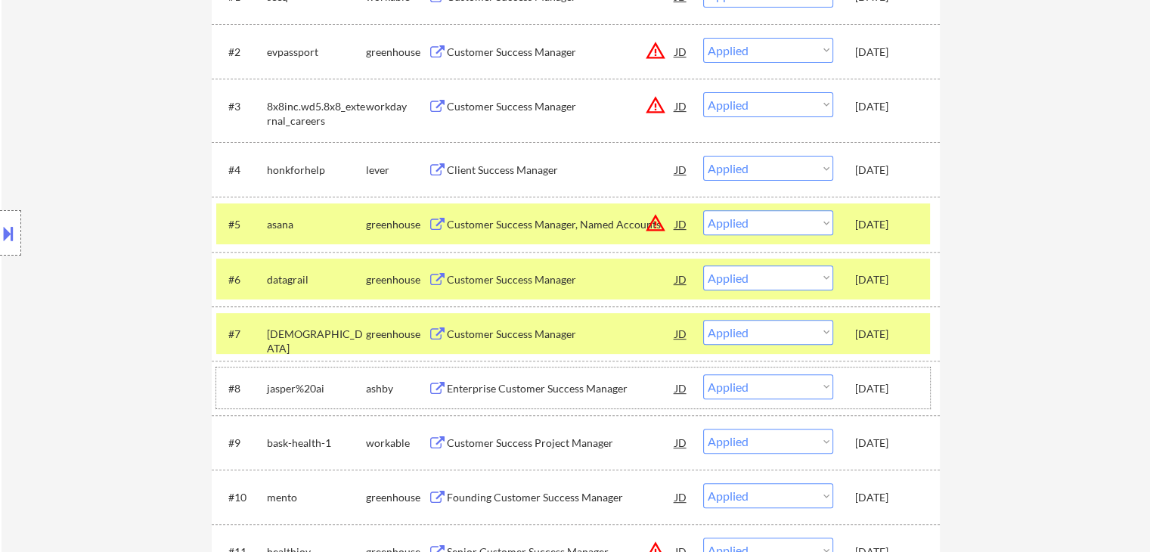
click at [271, 382] on div "jasper%20ai" at bounding box center [316, 388] width 99 height 15
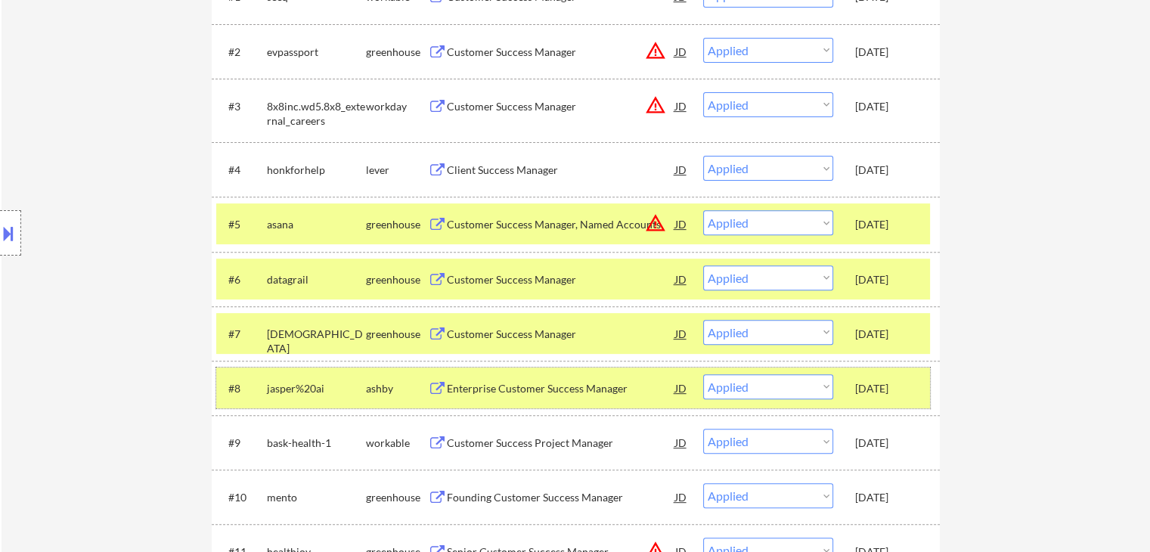
drag, startPoint x: 290, startPoint y: 388, endPoint x: 299, endPoint y: 364, distance: 25.1
click at [290, 385] on div "jasper%20ai" at bounding box center [316, 388] width 99 height 15
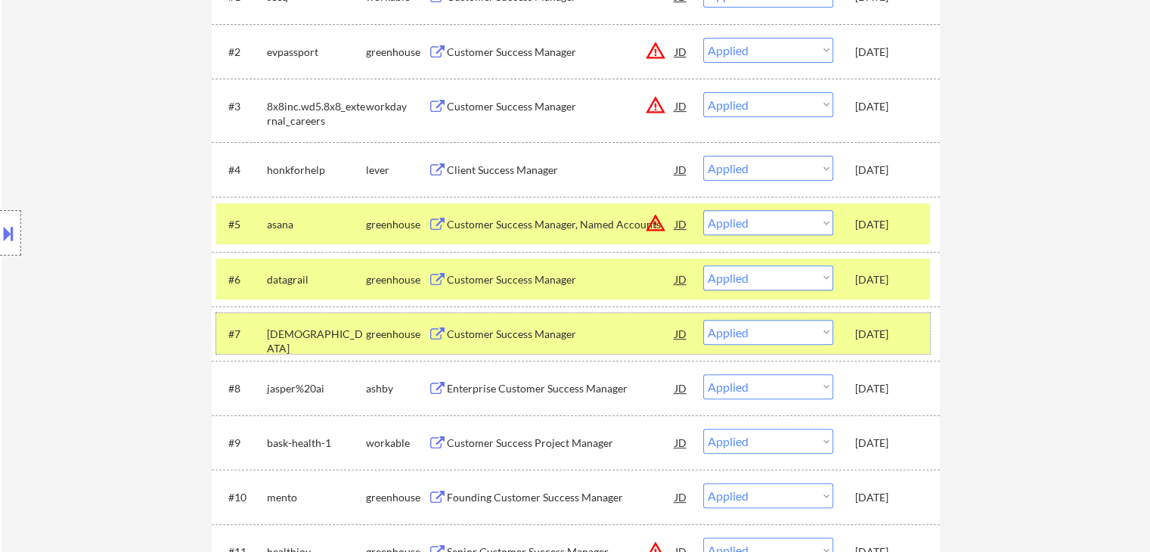
drag, startPoint x: 327, startPoint y: 337, endPoint x: 333, endPoint y: 302, distance: 35.3
click at [327, 334] on div "[DEMOGRAPHIC_DATA]" at bounding box center [316, 341] width 99 height 29
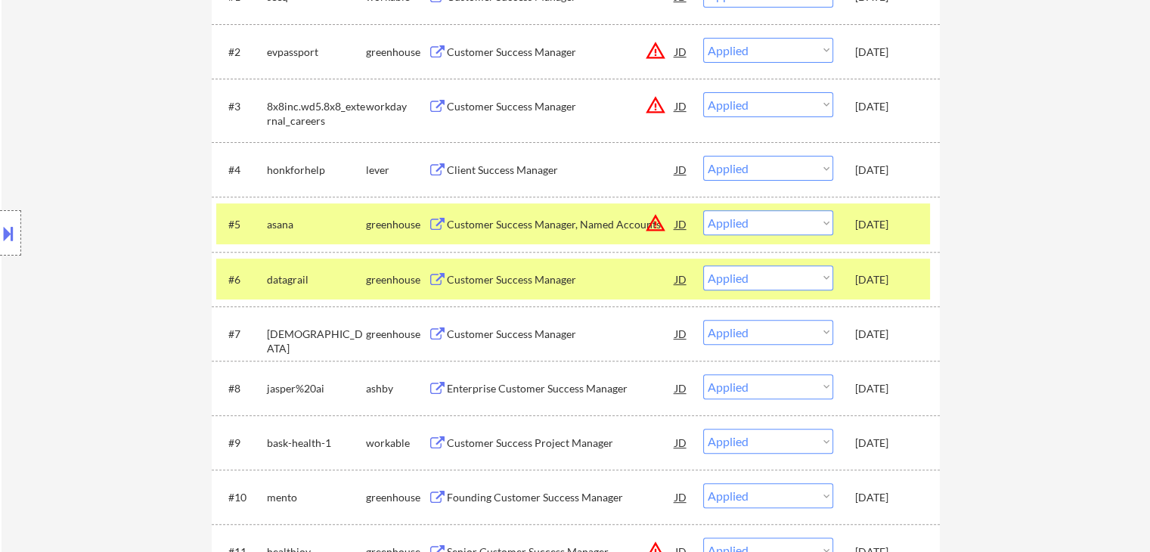
click at [337, 279] on div "datagrail" at bounding box center [316, 279] width 99 height 15
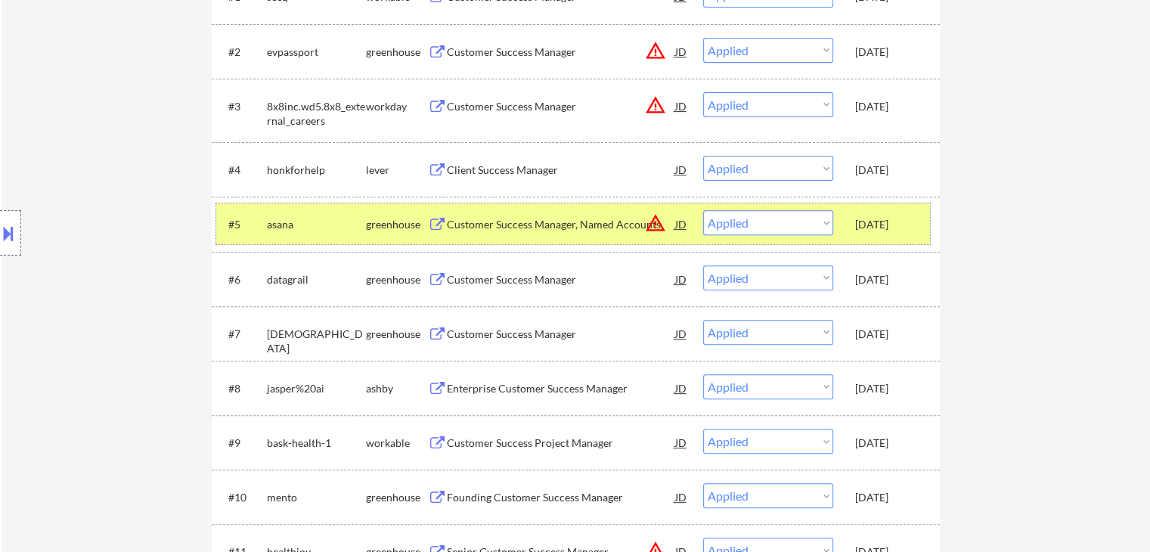
click at [337, 228] on div "asana" at bounding box center [316, 224] width 99 height 15
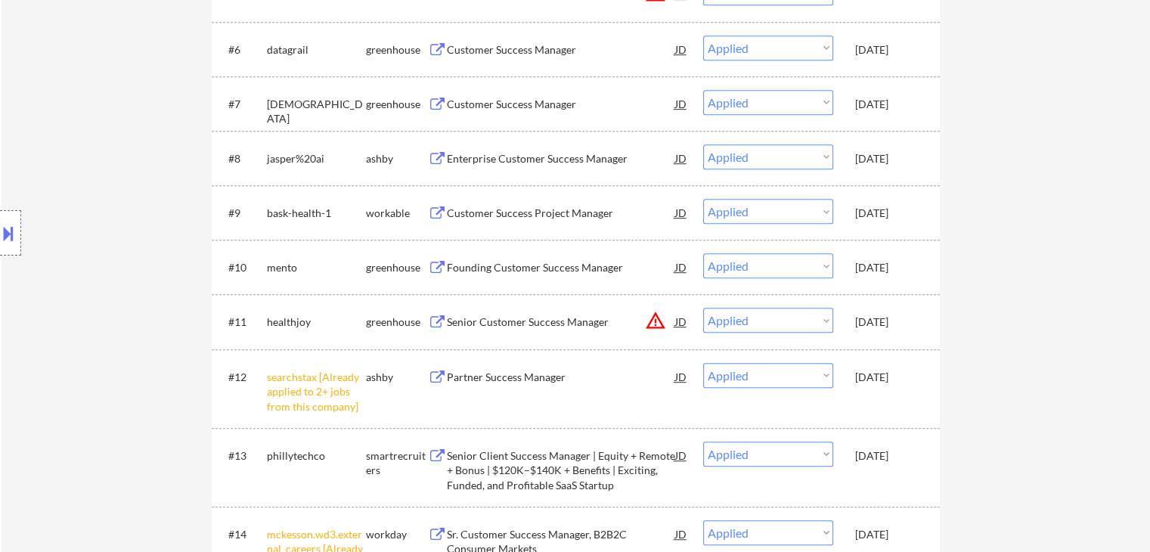
scroll to position [832, 0]
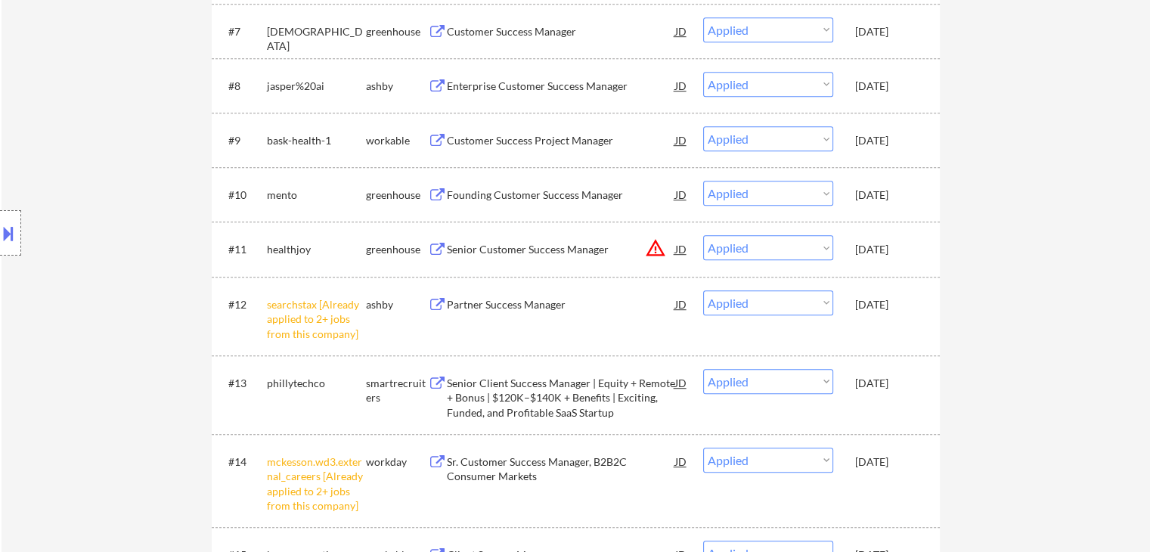
drag, startPoint x: 301, startPoint y: 458, endPoint x: 299, endPoint y: 450, distance: 8.5
click at [299, 455] on div "mckesson.wd3.external_careers [Already applied to 2+ jobs from this company]" at bounding box center [316, 483] width 99 height 59
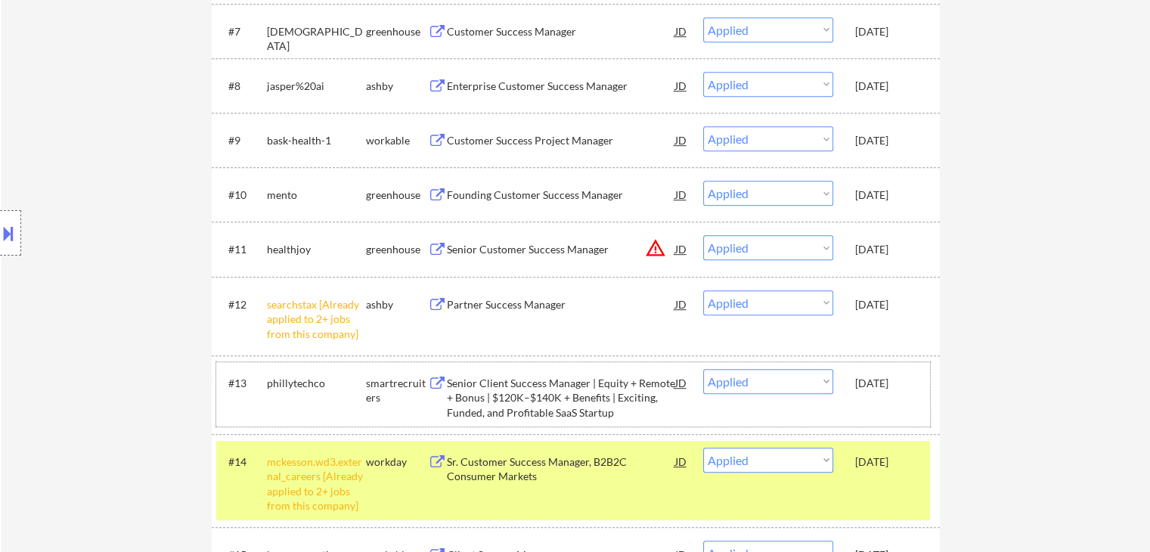
click at [306, 395] on div "phillytechco" at bounding box center [316, 382] width 99 height 27
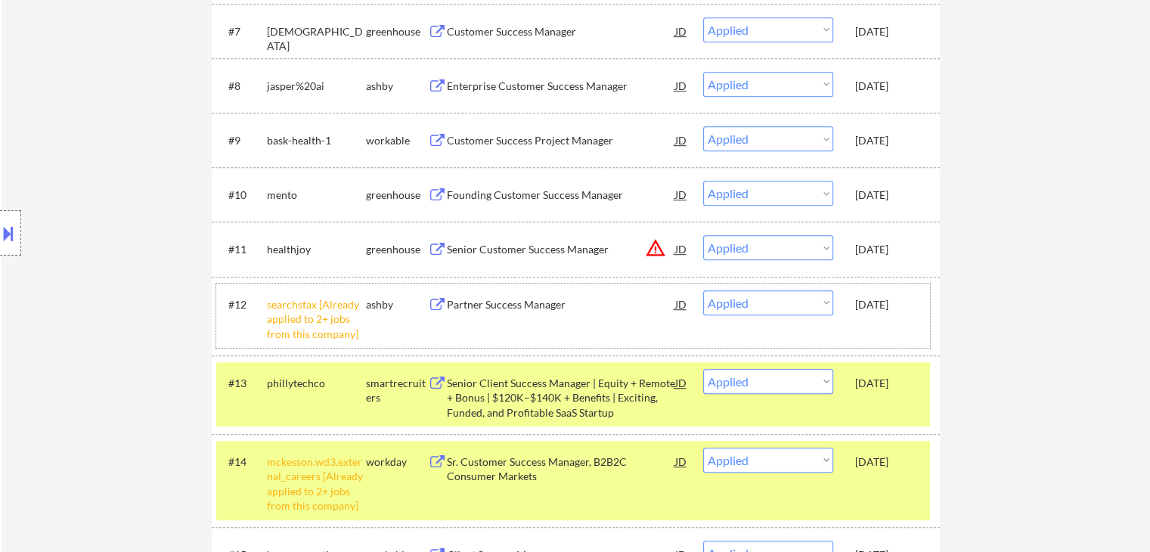
click at [313, 306] on div "searchstax [Already applied to 2+ jobs from this company]" at bounding box center [316, 319] width 99 height 45
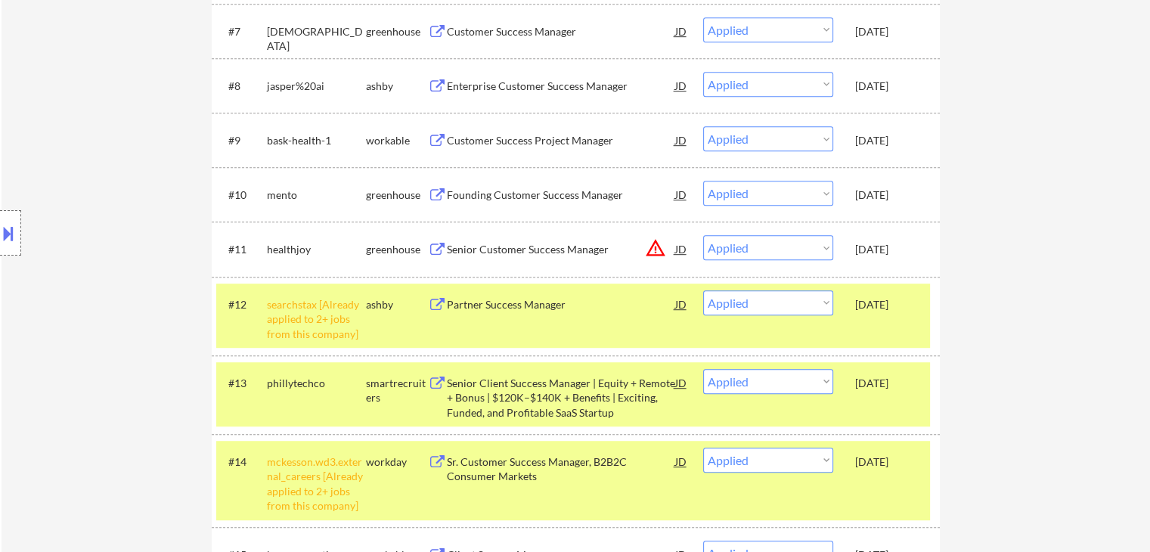
click at [313, 252] on div "healthjoy" at bounding box center [316, 249] width 99 height 15
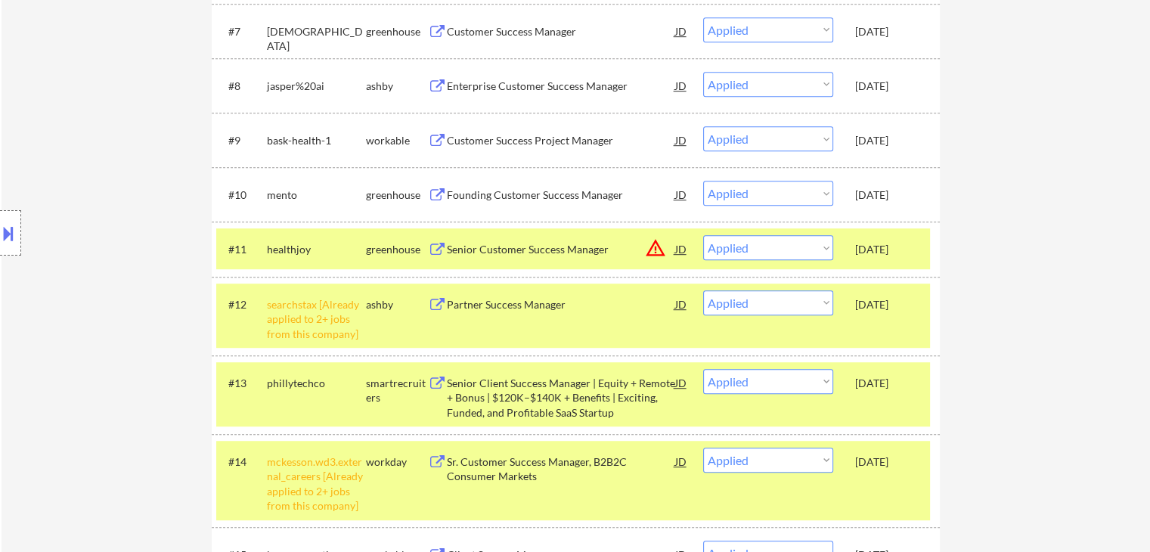
click at [323, 184] on div "mento" at bounding box center [316, 194] width 99 height 27
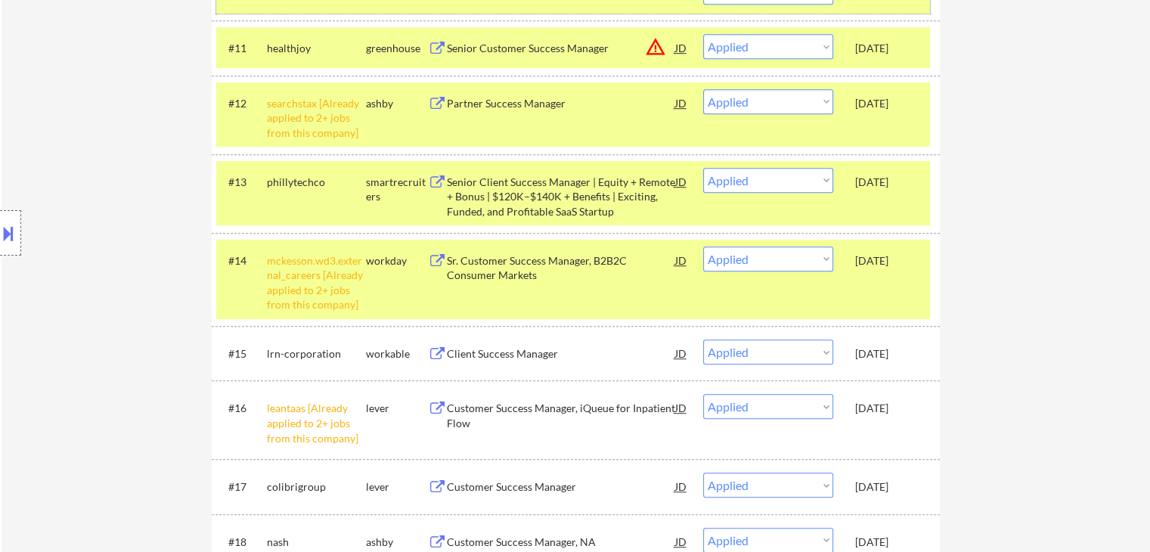
scroll to position [1058, 0]
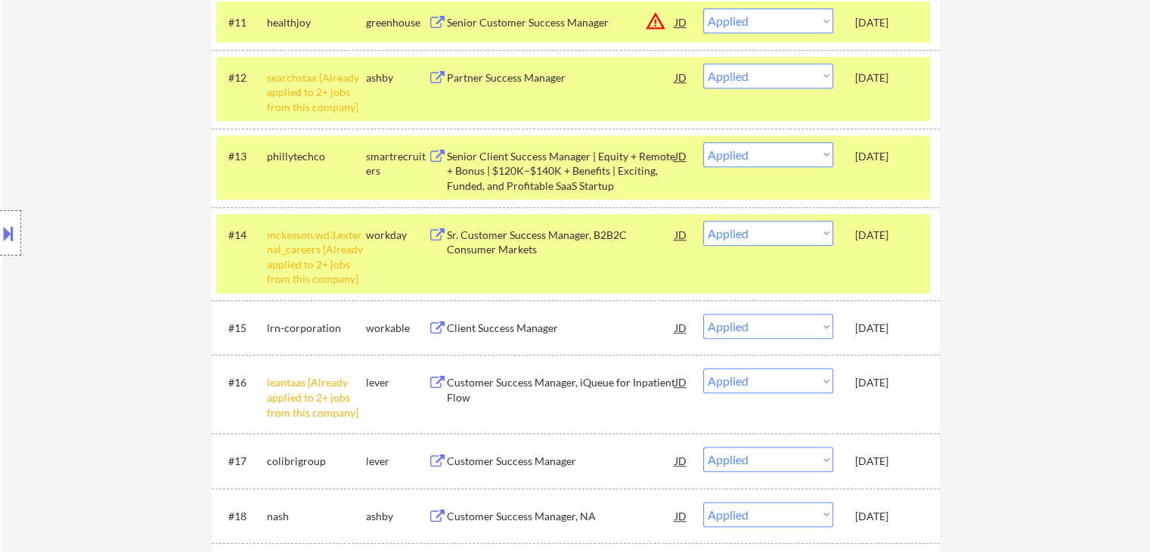
click at [300, 326] on div "lrn-corporation" at bounding box center [316, 328] width 99 height 15
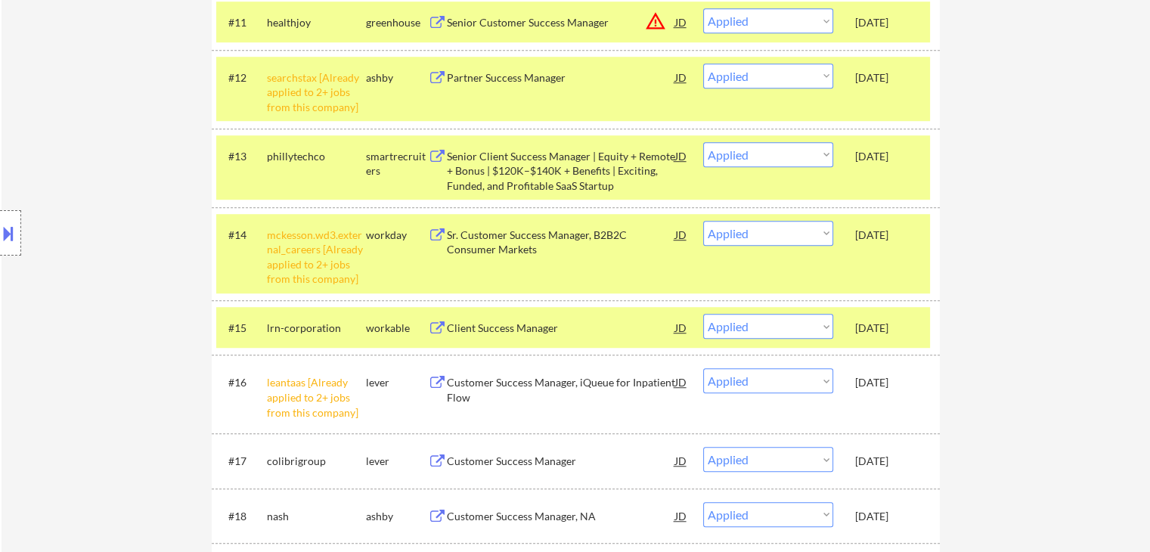
click at [303, 403] on div "leantaas [Already applied to 2+ jobs from this company]" at bounding box center [316, 397] width 99 height 45
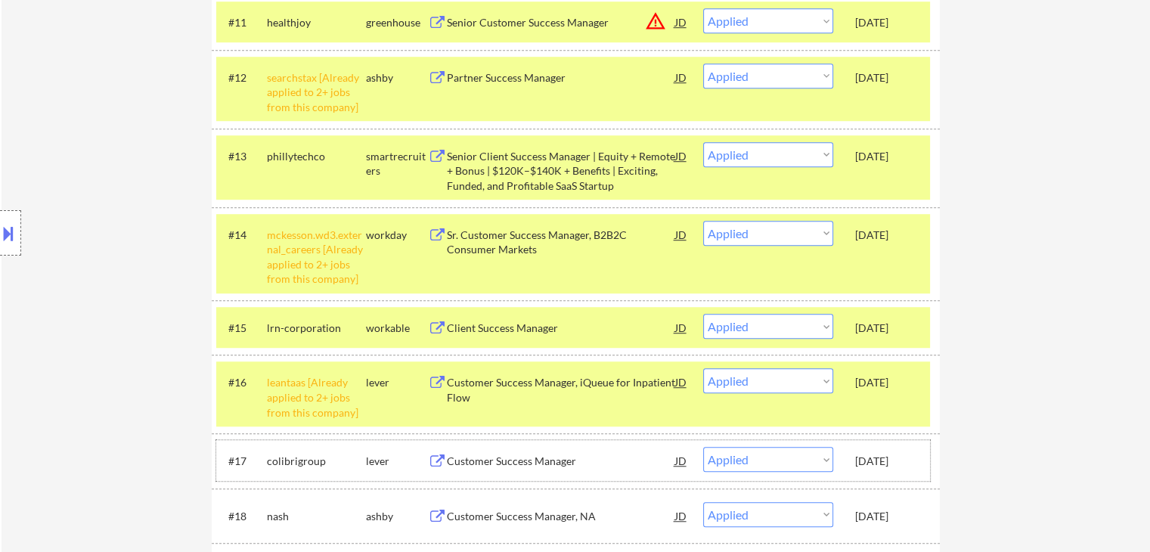
click at [305, 460] on div "colibrigroup" at bounding box center [316, 461] width 99 height 15
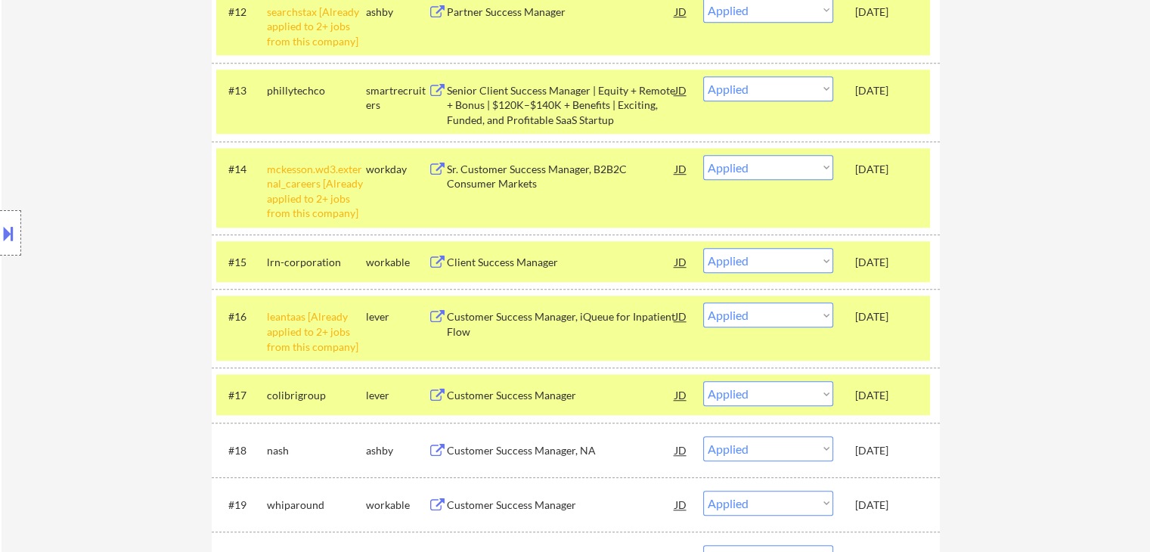
scroll to position [1210, 0]
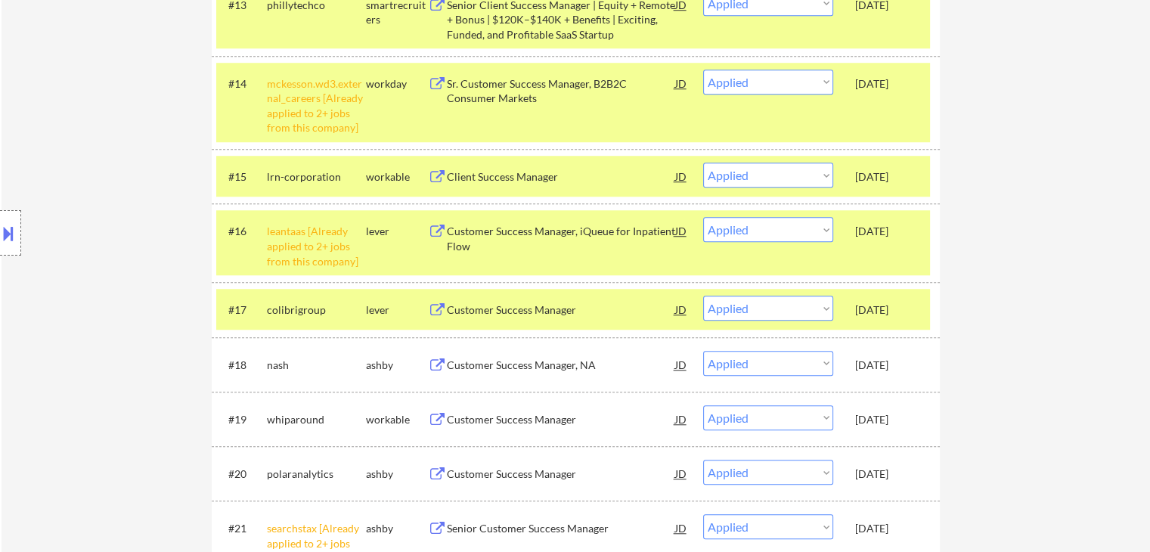
click at [293, 364] on div "nash" at bounding box center [316, 365] width 99 height 15
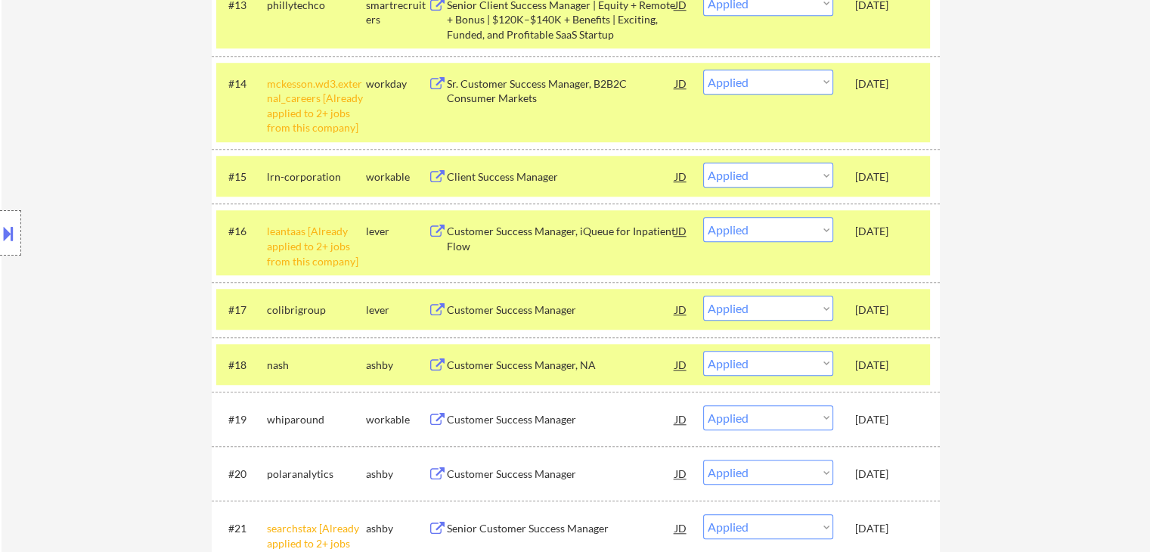
scroll to position [1437, 0]
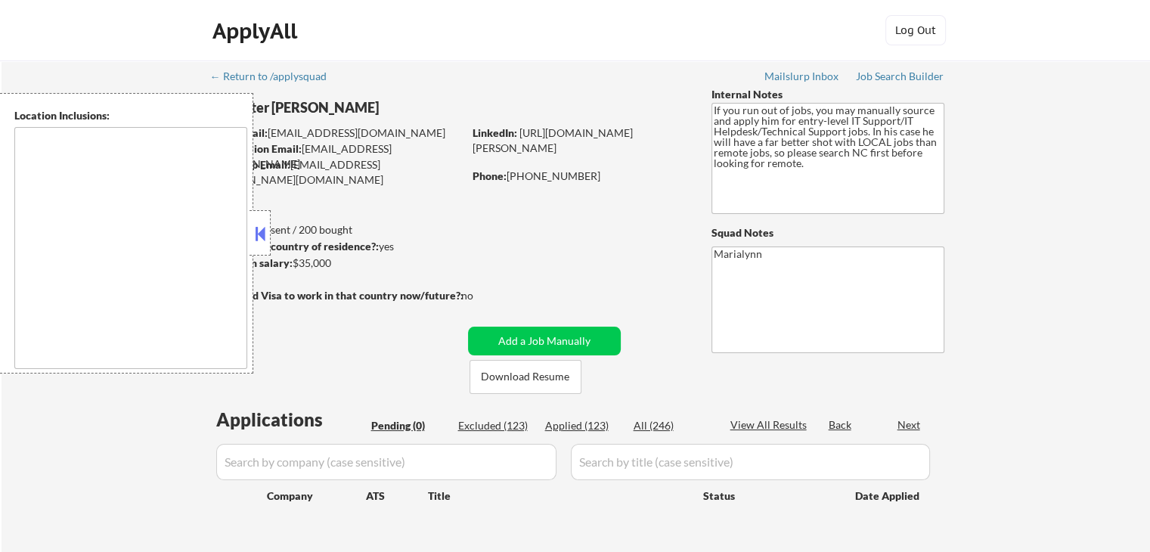
type textarea "[GEOGRAPHIC_DATA], [GEOGRAPHIC_DATA] [GEOGRAPHIC_DATA], [GEOGRAPHIC_DATA] [GEOG…"
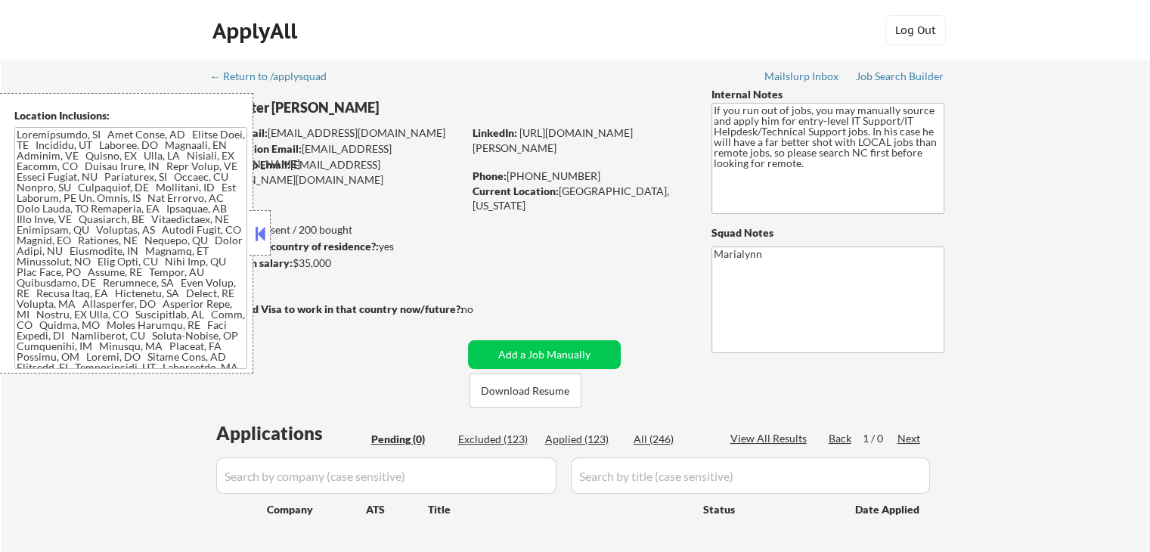
drag, startPoint x: 260, startPoint y: 234, endPoint x: 277, endPoint y: 264, distance: 33.9
click at [260, 236] on button at bounding box center [260, 233] width 17 height 23
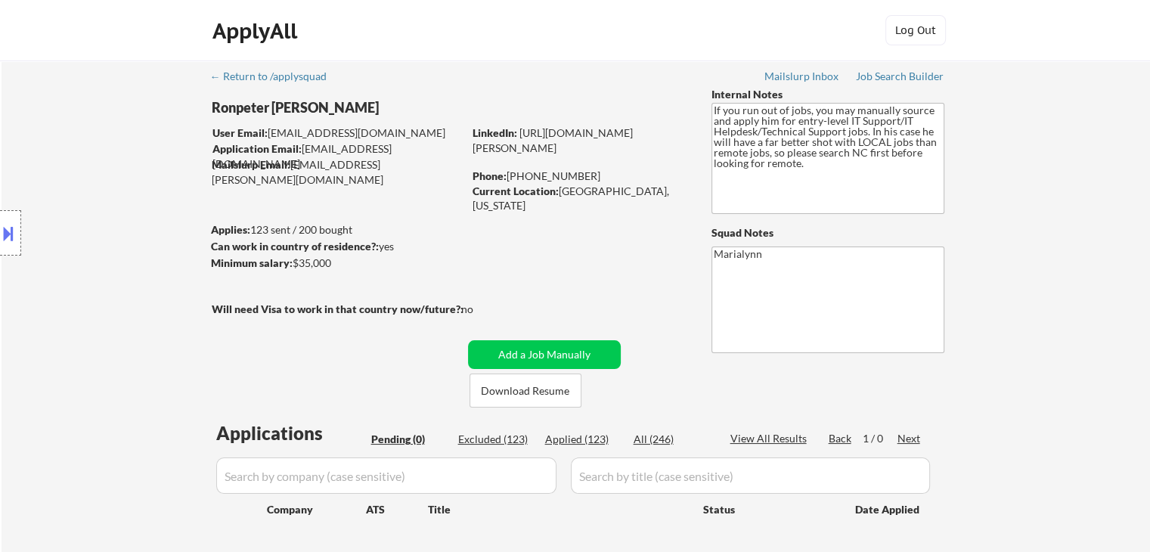
drag, startPoint x: 2, startPoint y: 238, endPoint x: 39, endPoint y: 244, distance: 38.3
click at [5, 238] on button at bounding box center [8, 233] width 17 height 25
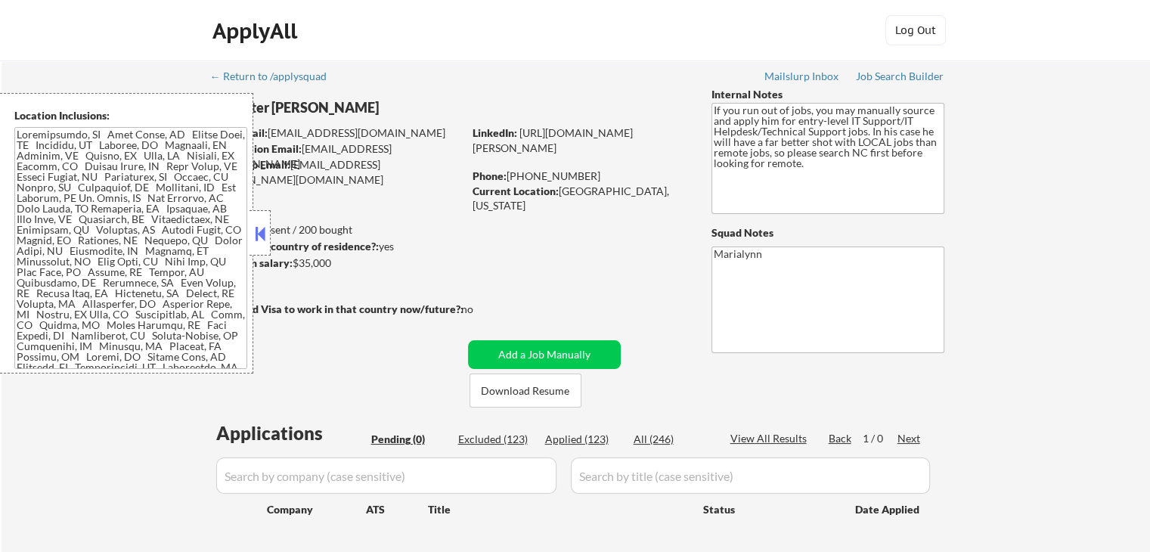
click at [508, 11] on div "ApplyAll Log In Sign Up Log Out" at bounding box center [575, 30] width 1150 height 61
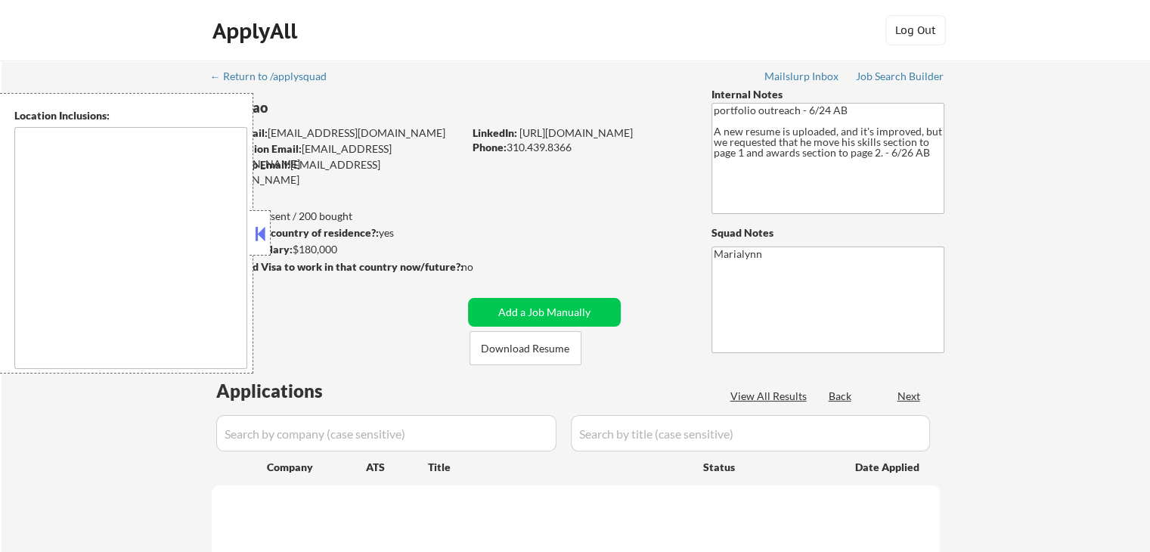
click at [256, 231] on button at bounding box center [260, 233] width 17 height 23
select select ""pending""
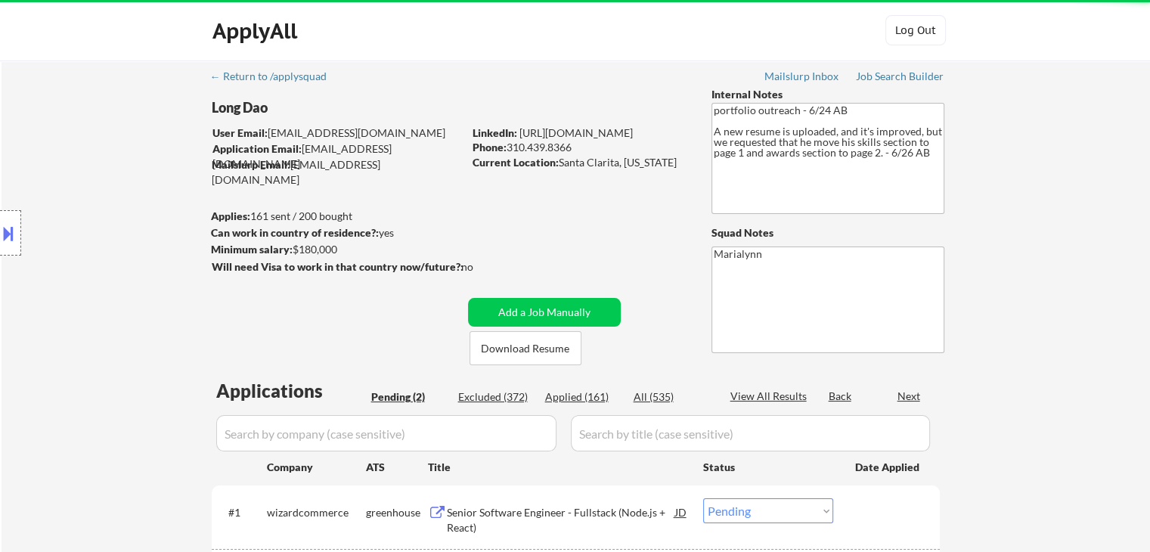
click at [262, 231] on div "Location Inclusions:" at bounding box center [135, 233] width 271 height 281
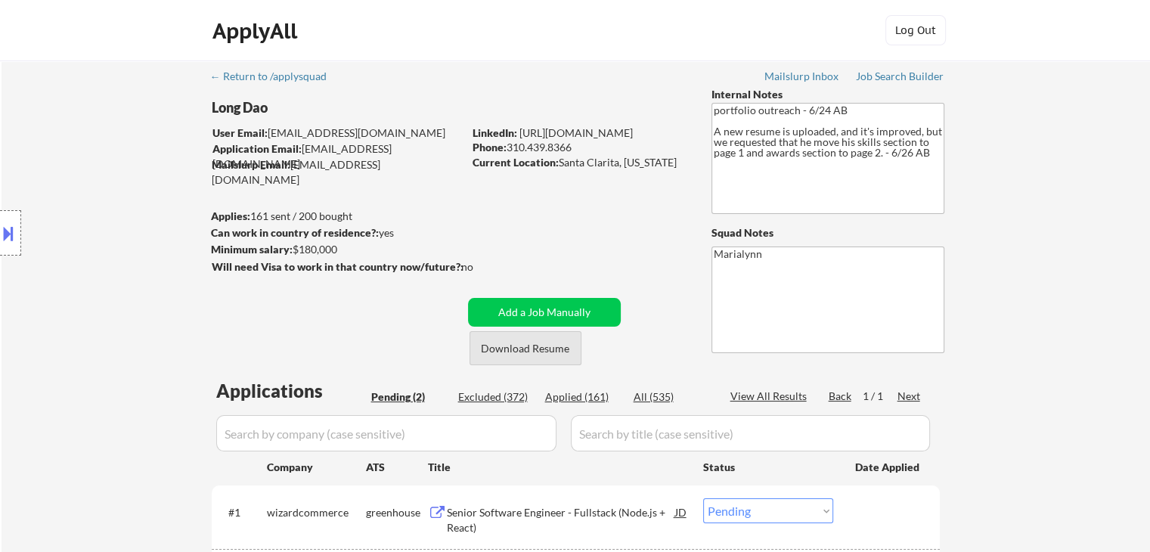
click at [563, 352] on button "Download Resume" at bounding box center [526, 348] width 112 height 34
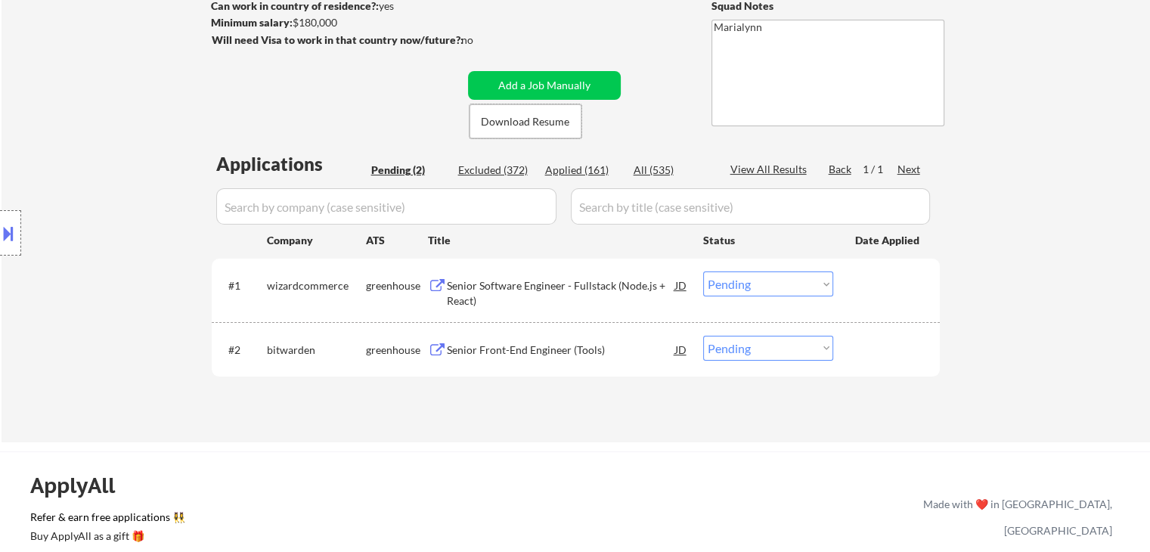
click at [541, 284] on div "Senior Software Engineer - Fullstack (Node.js + React)" at bounding box center [561, 292] width 228 height 29
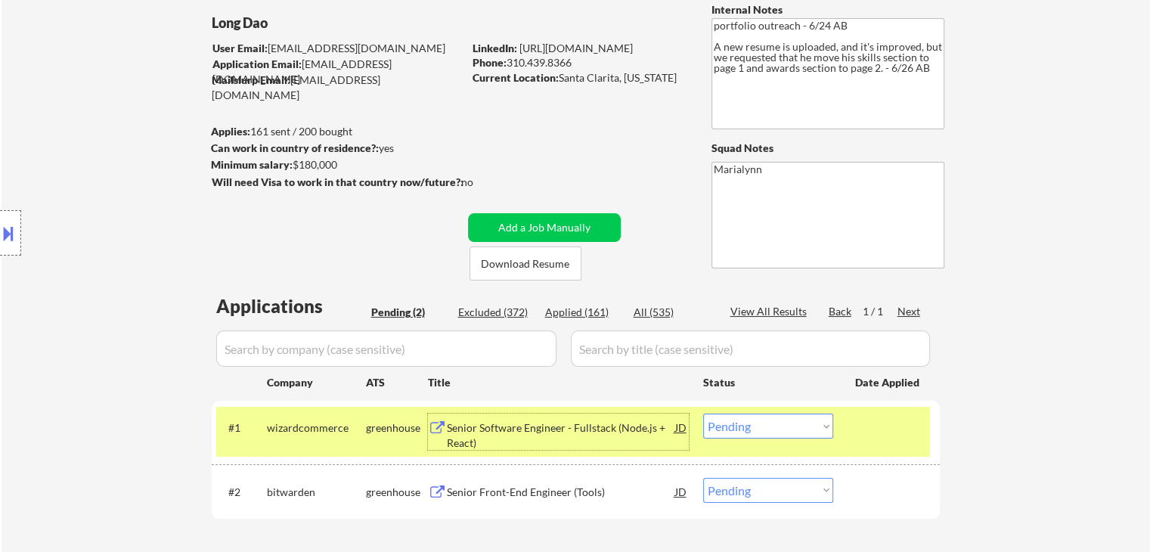
scroll to position [76, 0]
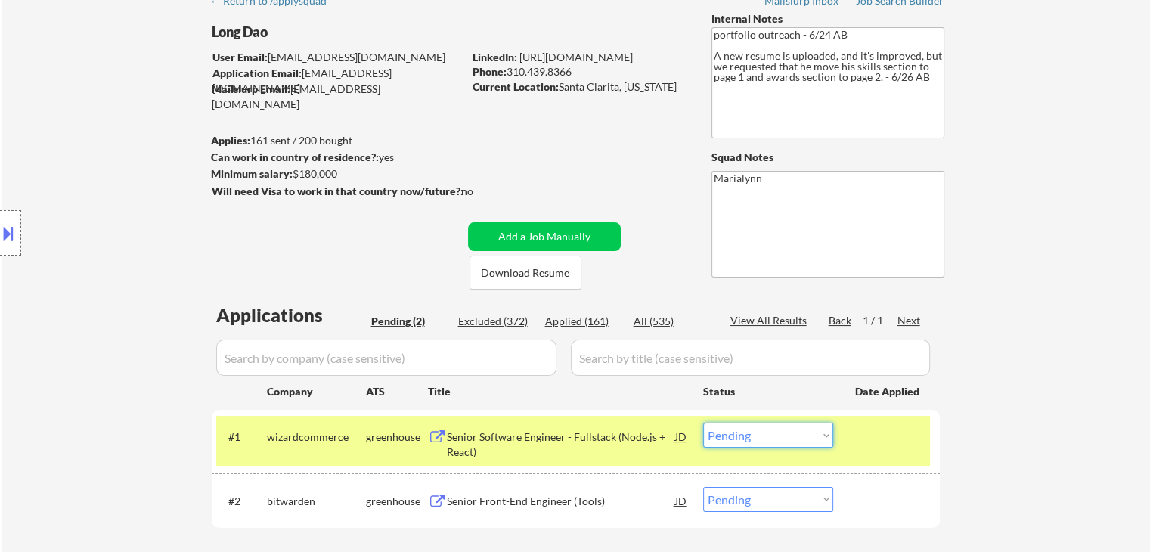
click at [761, 434] on select "Choose an option... Pending Applied Excluded (Questions) Excluded (Expired) Exc…" at bounding box center [768, 435] width 130 height 25
click at [703, 423] on select "Choose an option... Pending Applied Excluded (Questions) Excluded (Expired) Exc…" at bounding box center [768, 435] width 130 height 25
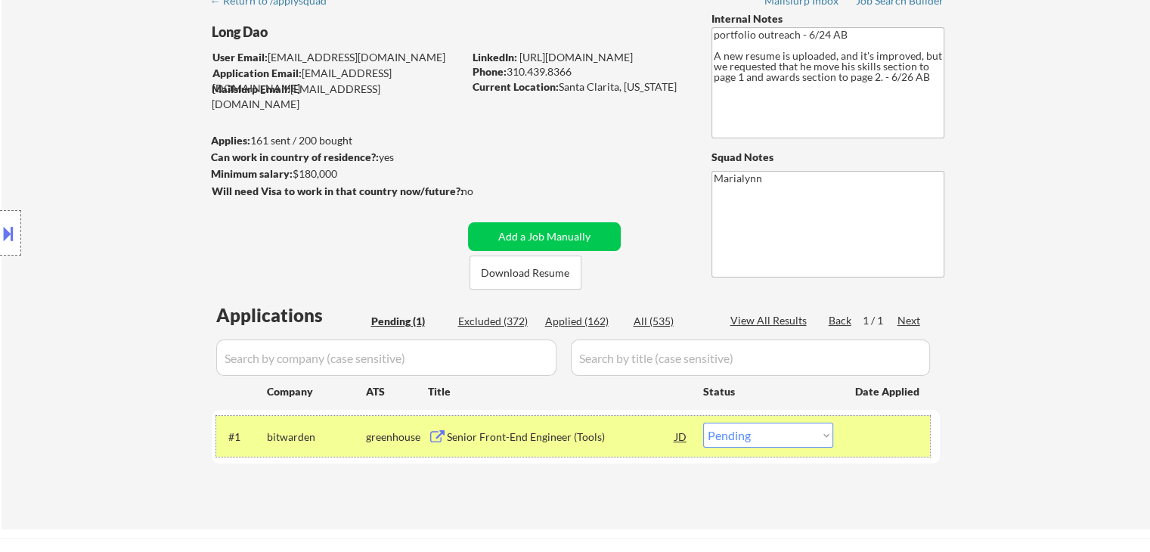
click at [632, 421] on div "#1 bitwarden greenhouse Senior Front-End Engineer (Tools) JD Choose an option..…" at bounding box center [573, 436] width 714 height 41
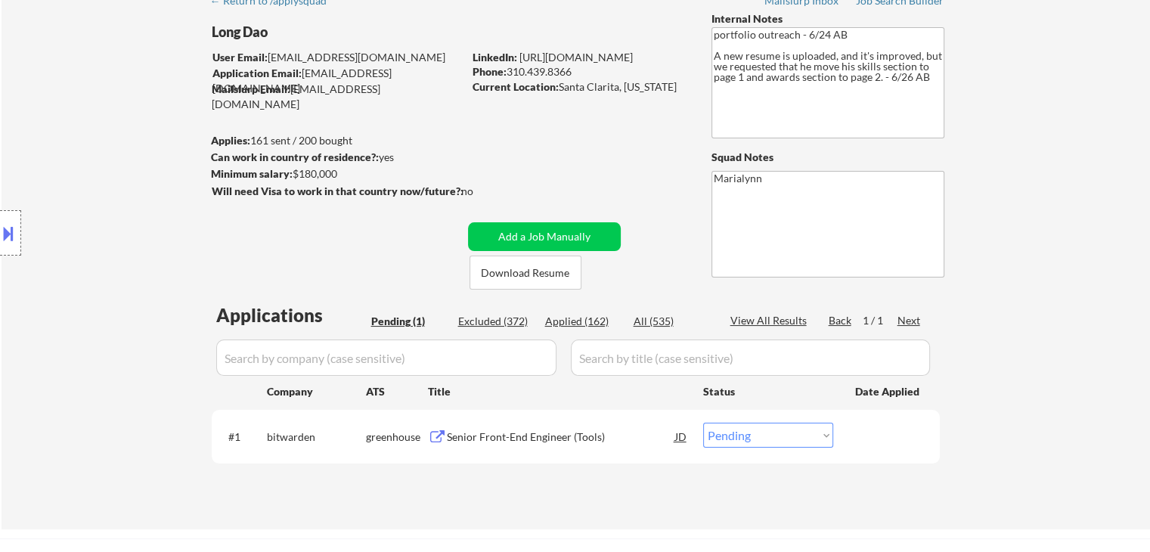
click at [530, 438] on div "Senior Front-End Engineer (Tools)" at bounding box center [561, 436] width 228 height 15
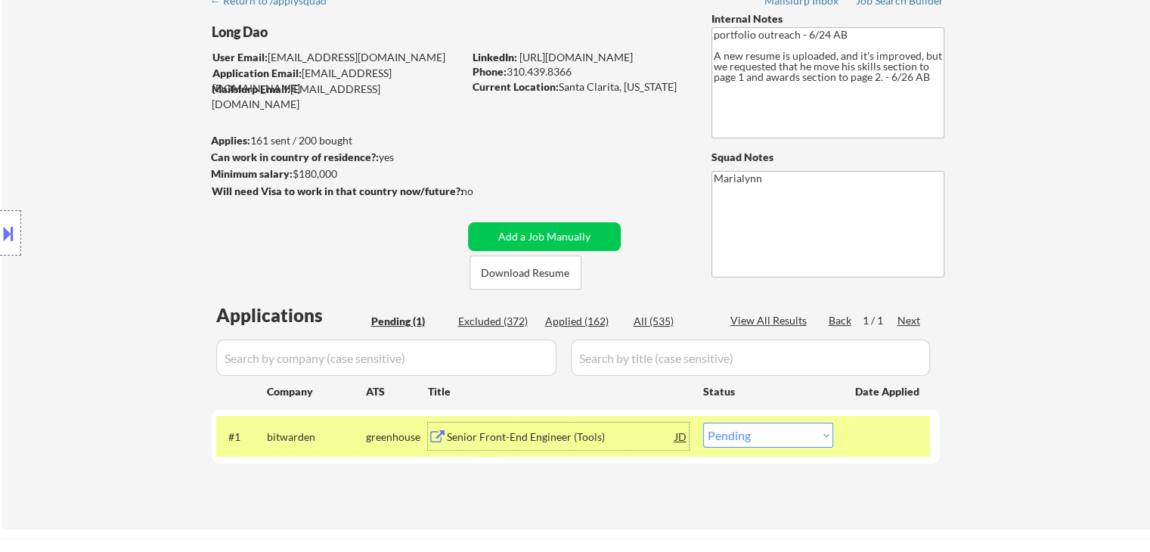
click at [578, 431] on div "Senior Front-End Engineer (Tools)" at bounding box center [561, 436] width 228 height 15
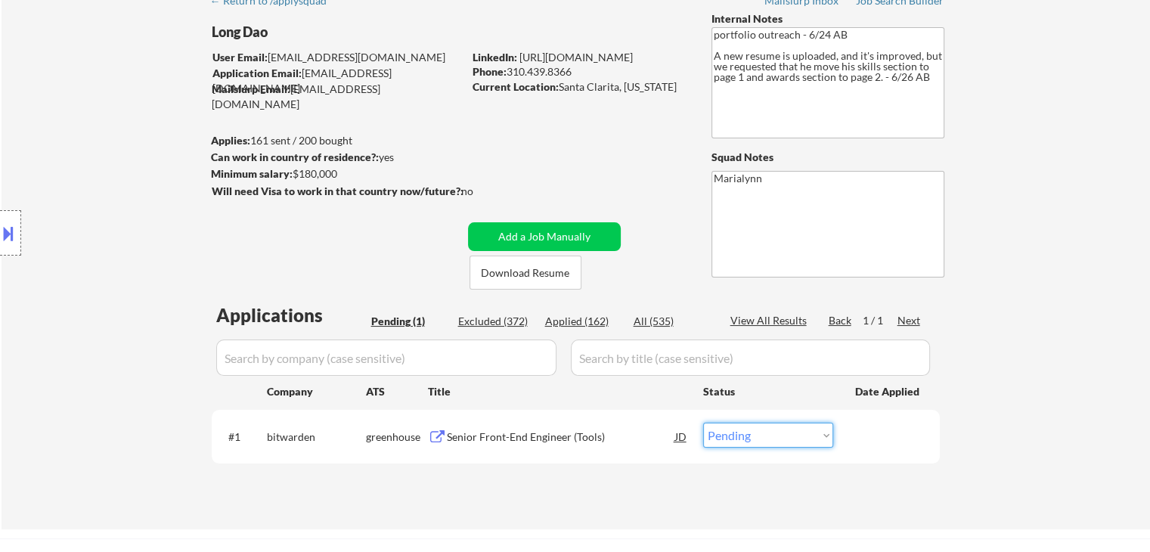
click at [753, 435] on select "Choose an option... Pending Applied Excluded (Questions) Excluded (Expired) Exc…" at bounding box center [768, 435] width 130 height 25
select select ""applied""
click at [703, 423] on select "Choose an option... Pending Applied Excluded (Questions) Excluded (Expired) Exc…" at bounding box center [768, 435] width 130 height 25
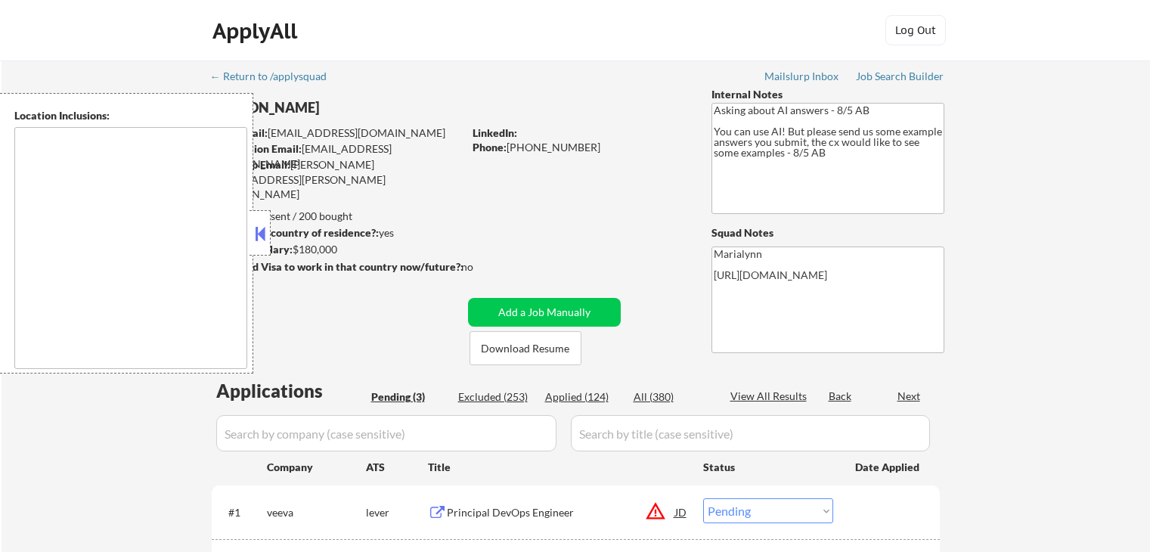
select select ""pending""
type textarea "[GEOGRAPHIC_DATA], [GEOGRAPHIC_DATA] [GEOGRAPHIC_DATA], [GEOGRAPHIC_DATA], [GEO…"
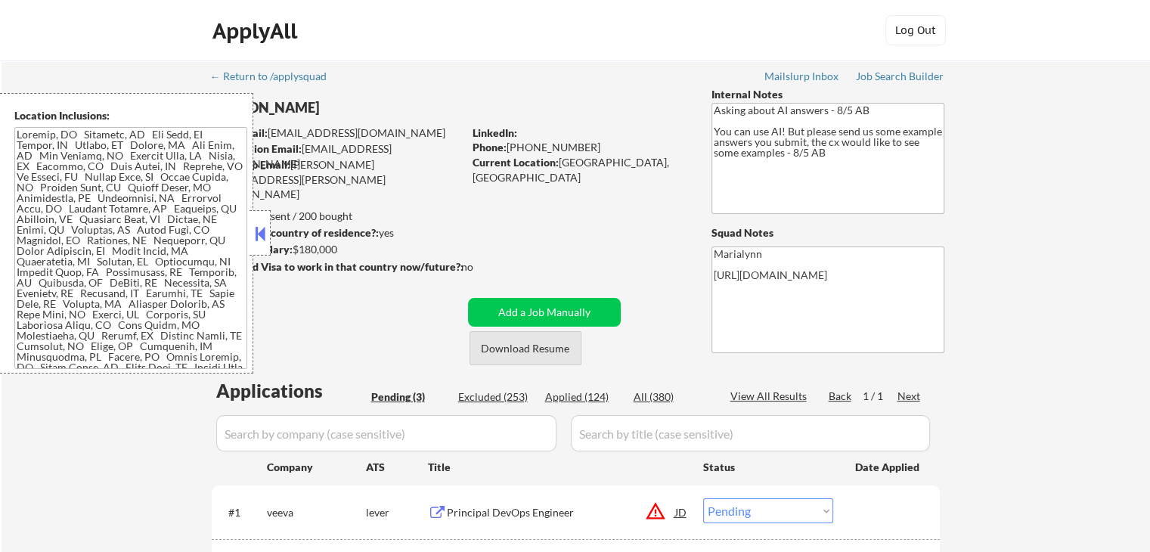
click at [543, 355] on button "Download Resume" at bounding box center [526, 348] width 112 height 34
click at [1057, 229] on div "← Return to /applysquad Mailslurp Inbox Job Search Builder [PERSON_NAME] User E…" at bounding box center [576, 391] width 1148 height 663
